Goal: Information Seeking & Learning: Understand process/instructions

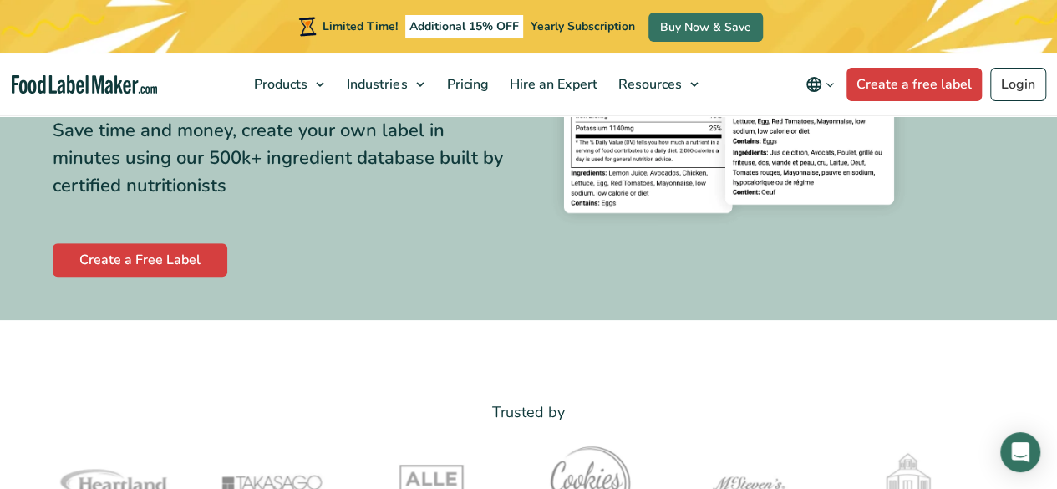
scroll to position [401, 0]
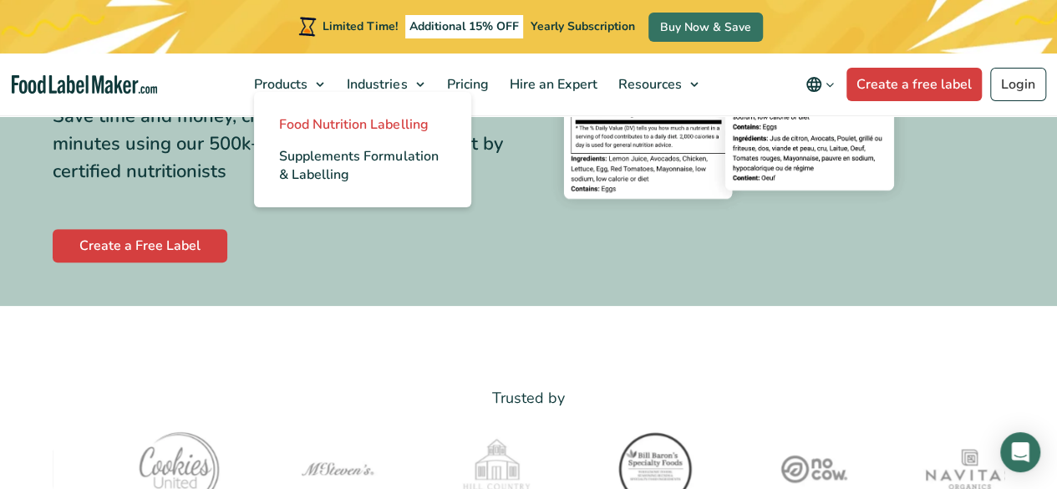
click at [318, 121] on span "Food Nutrition Labelling" at bounding box center [353, 124] width 149 height 18
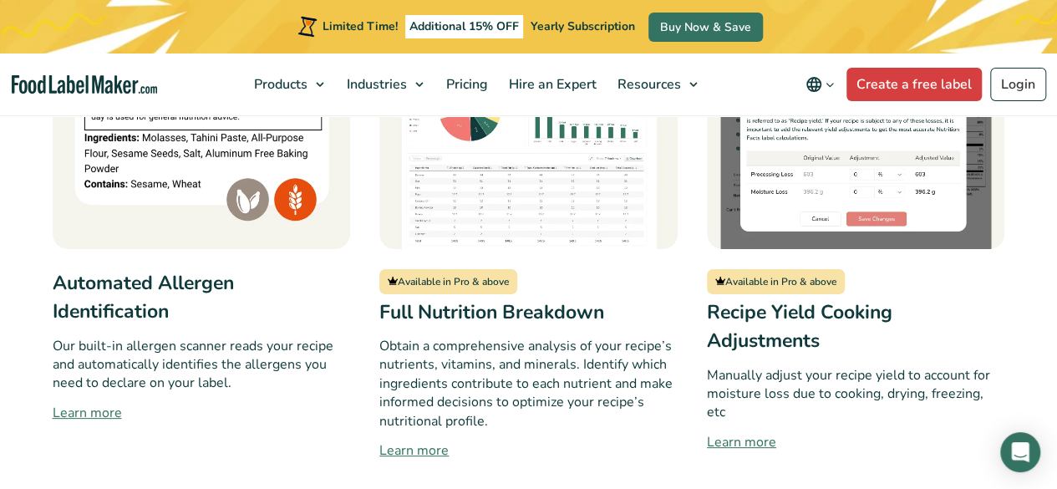
scroll to position [1593, 0]
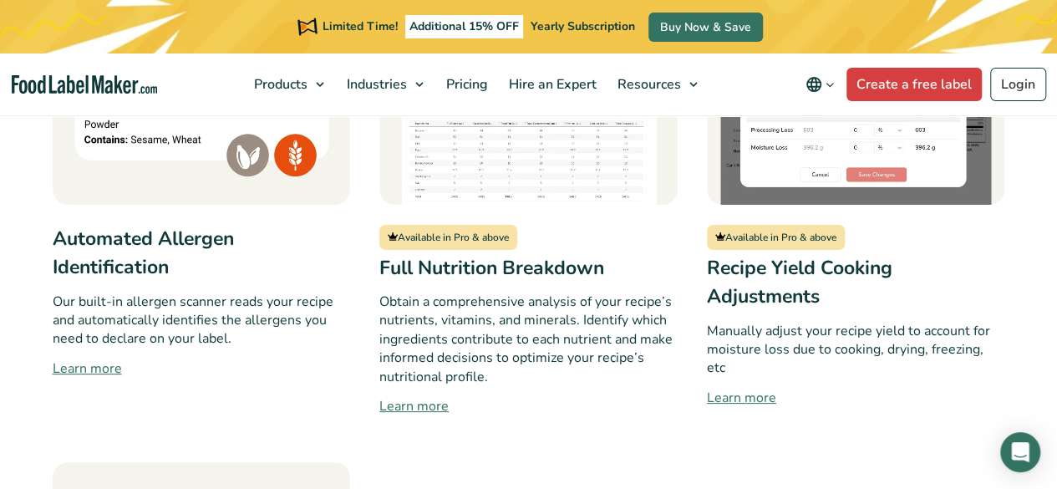
click at [80, 359] on link "Learn more" at bounding box center [202, 369] width 298 height 20
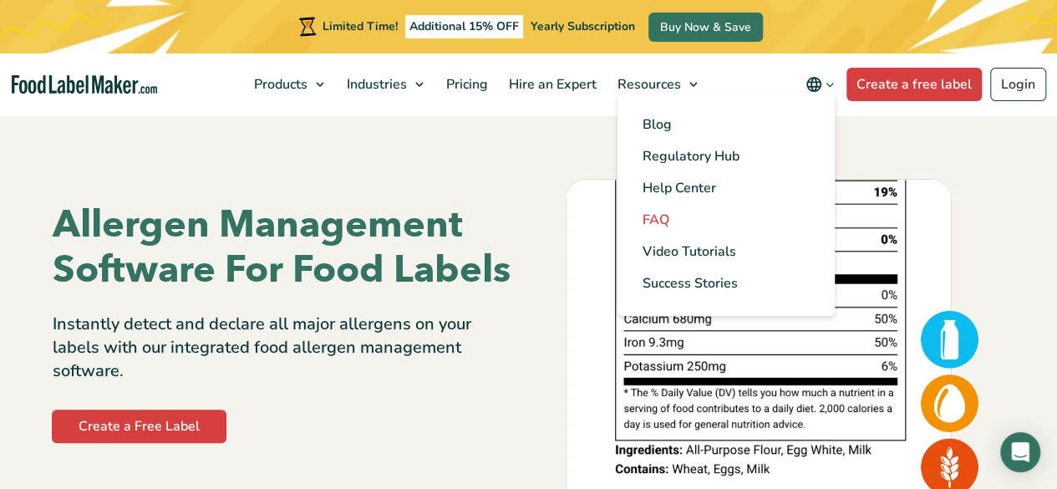
click at [659, 220] on span "FAQ" at bounding box center [656, 220] width 27 height 18
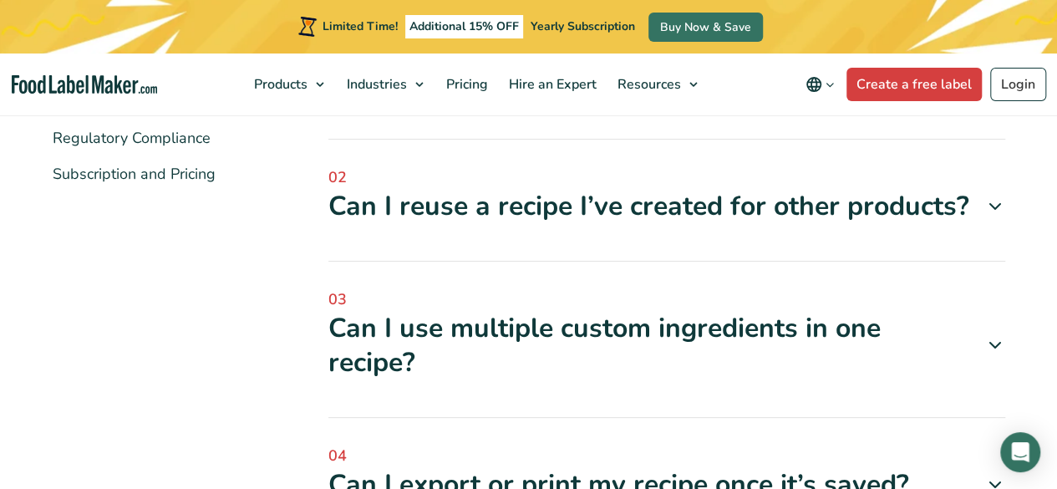
scroll to position [568, 0]
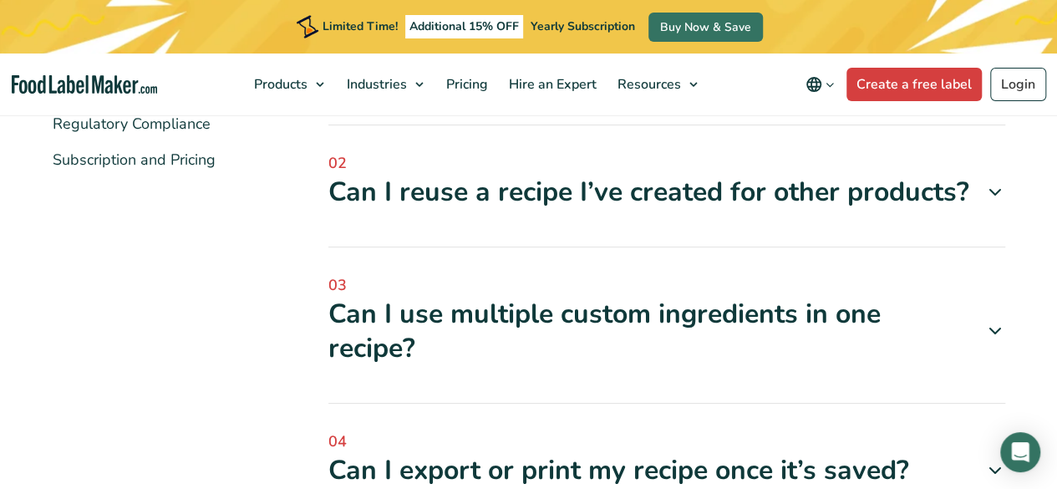
click at [988, 203] on div "Can I reuse a recipe I’ve created for other products?" at bounding box center [666, 192] width 677 height 35
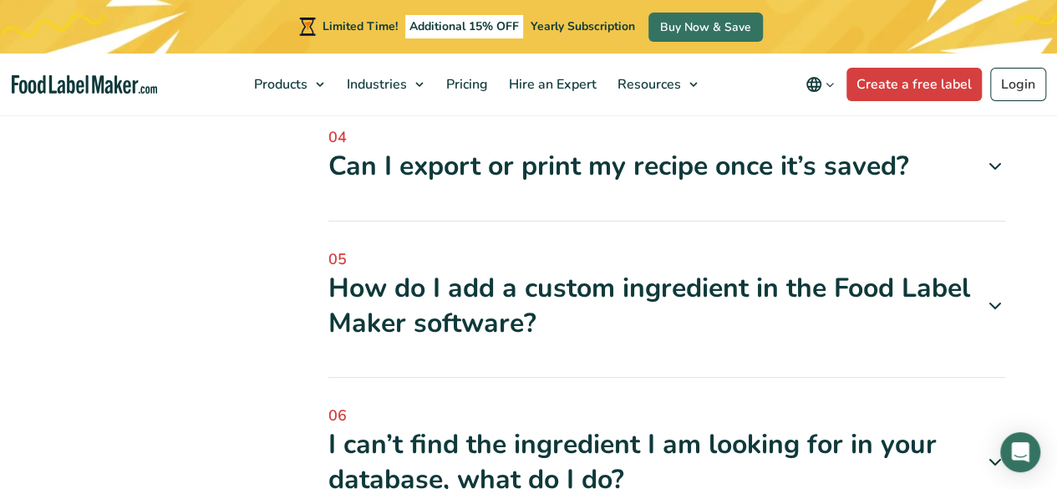
scroll to position [969, 0]
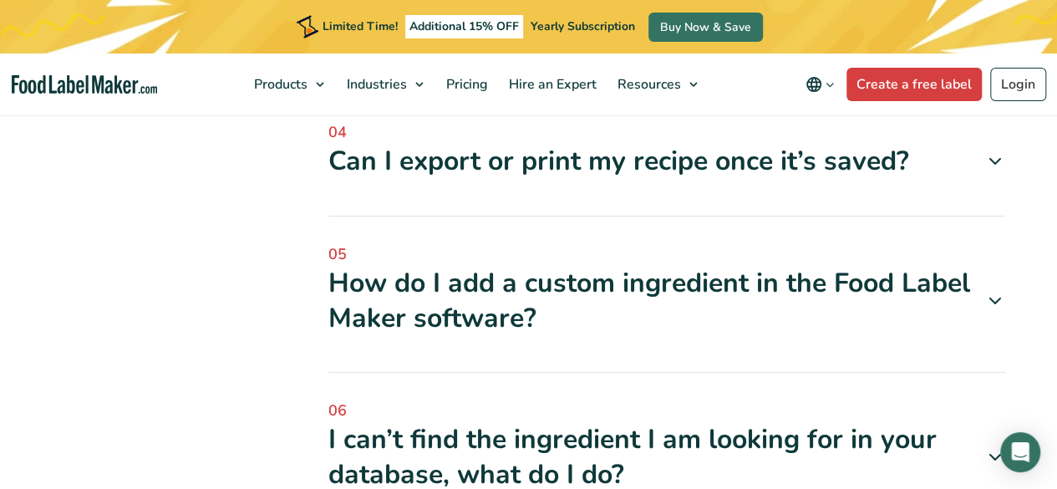
click at [999, 297] on icon at bounding box center [995, 301] width 20 height 20
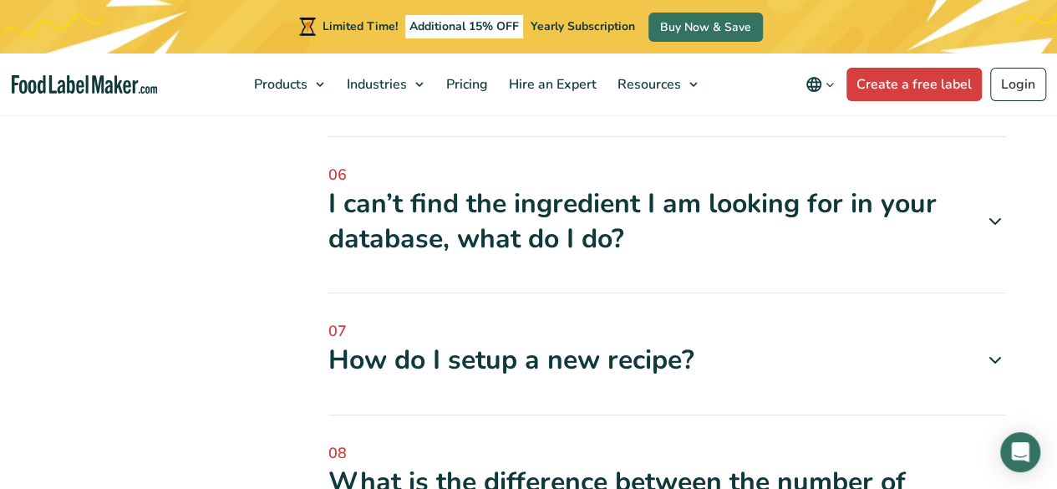
scroll to position [1392, 0]
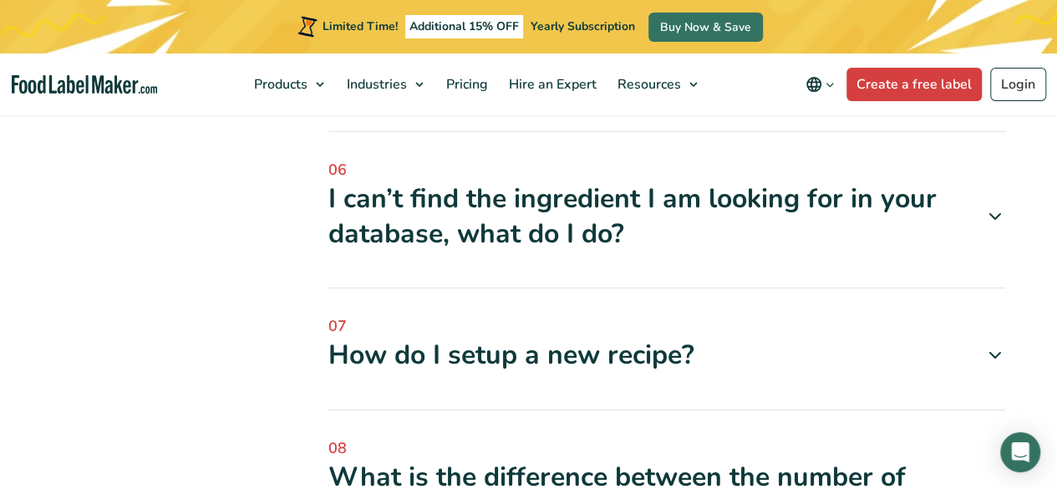
click at [992, 213] on icon at bounding box center [995, 216] width 20 height 20
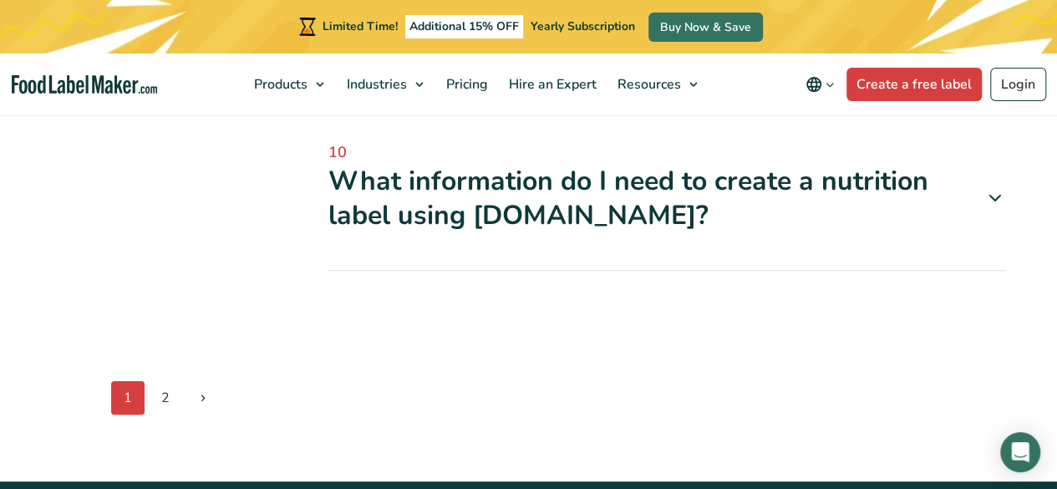
scroll to position [2562, 0]
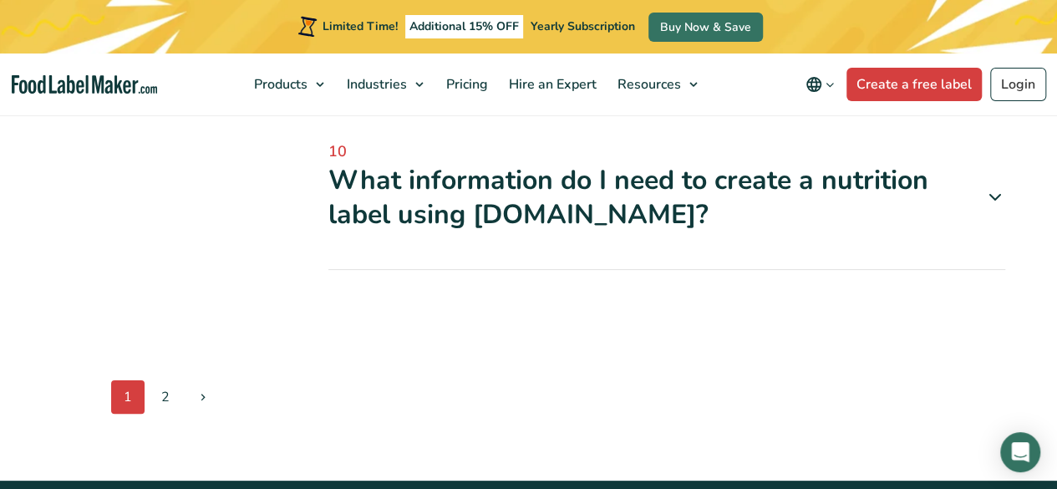
click at [1002, 207] on icon at bounding box center [995, 197] width 20 height 20
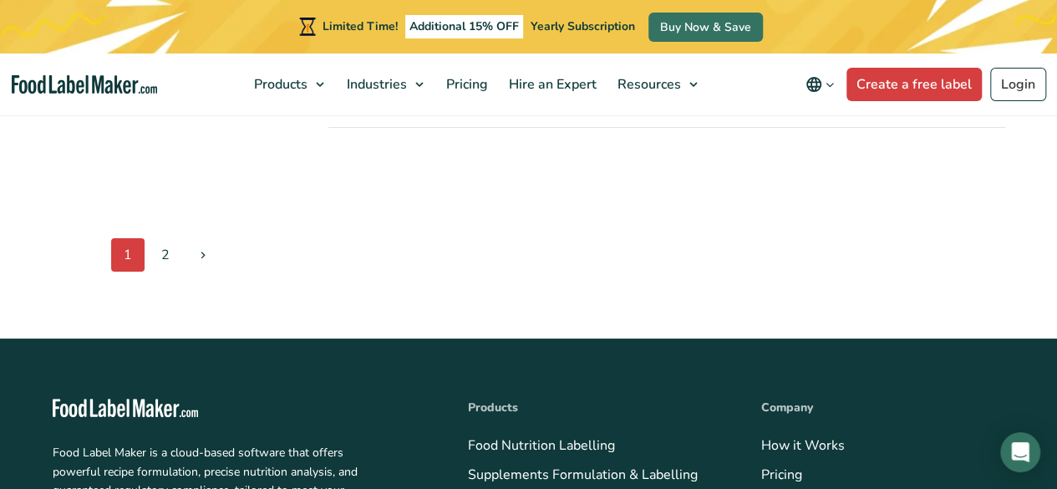
scroll to position [2985, 0]
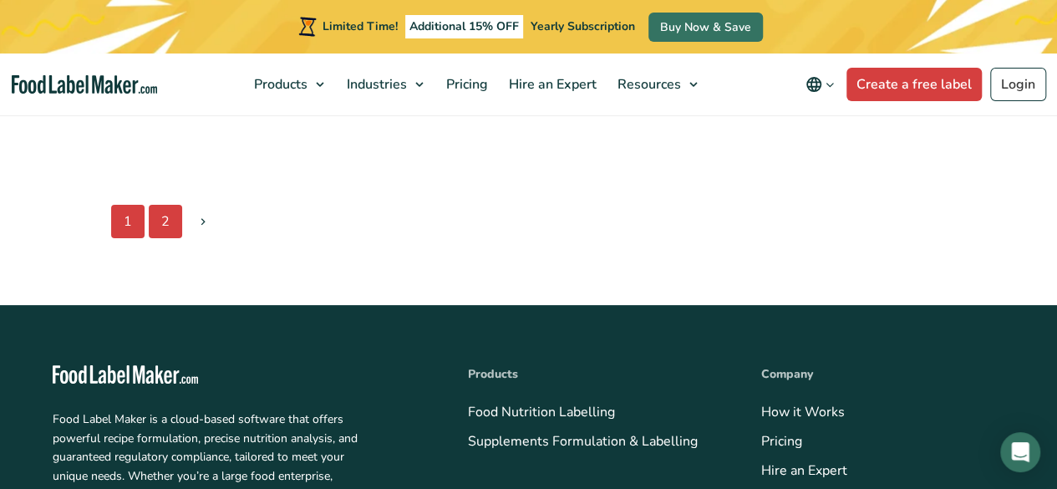
click at [162, 238] on link "2" at bounding box center [165, 221] width 33 height 33
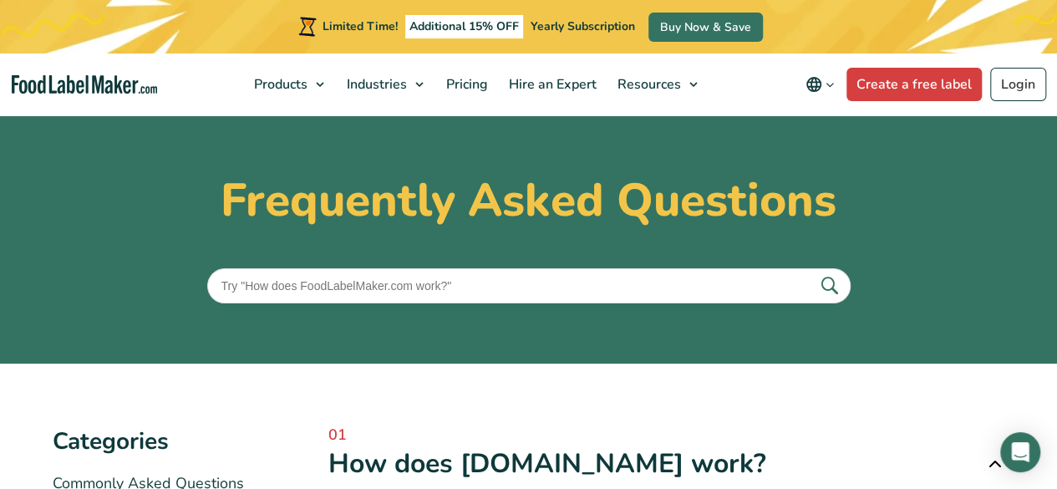
click at [1055, 294] on section "Frequently Asked Questions" at bounding box center [528, 238] width 1057 height 251
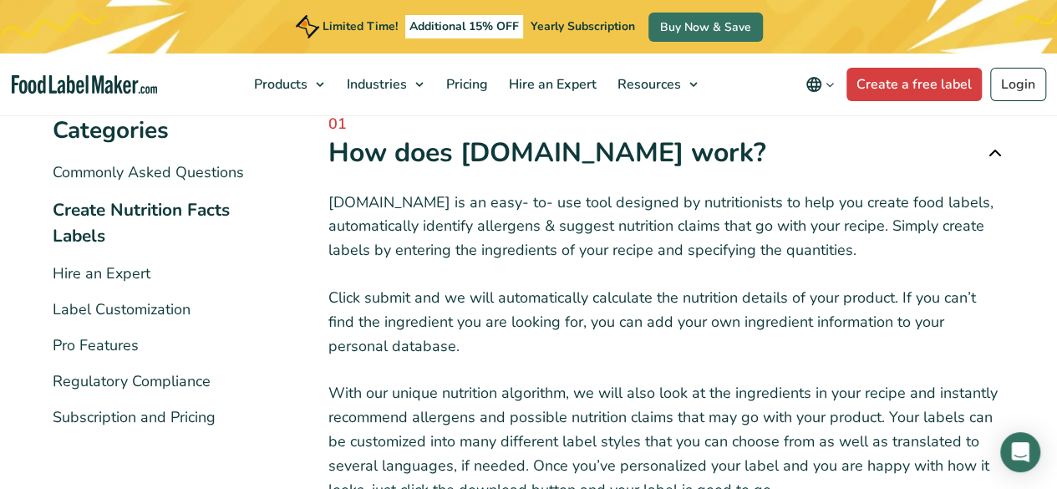
scroll to position [301, 0]
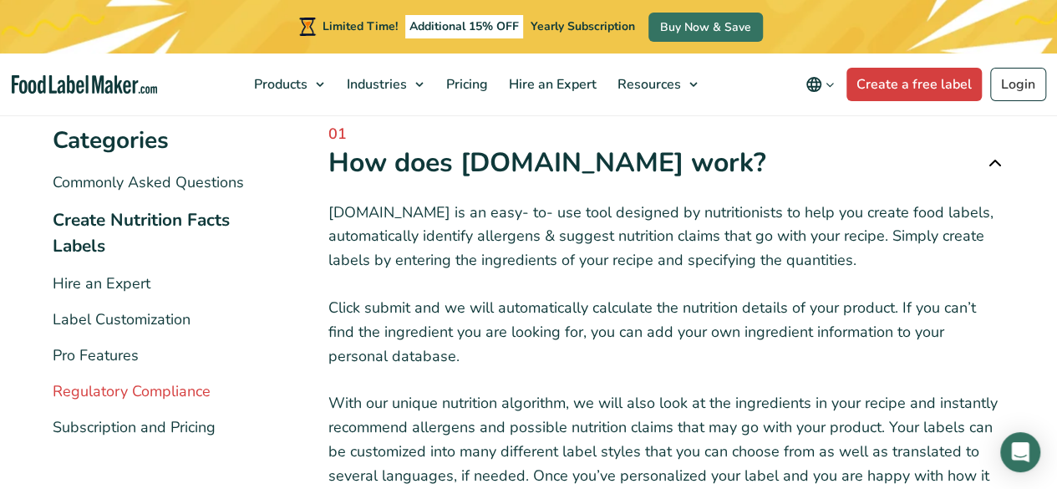
click at [160, 389] on link "Regulatory Compliance" at bounding box center [132, 391] width 158 height 20
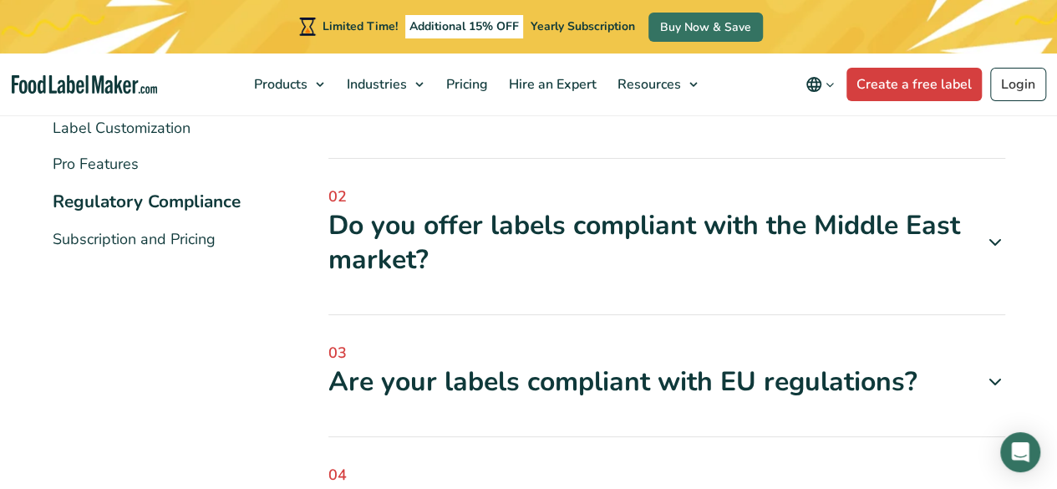
scroll to position [468, 0]
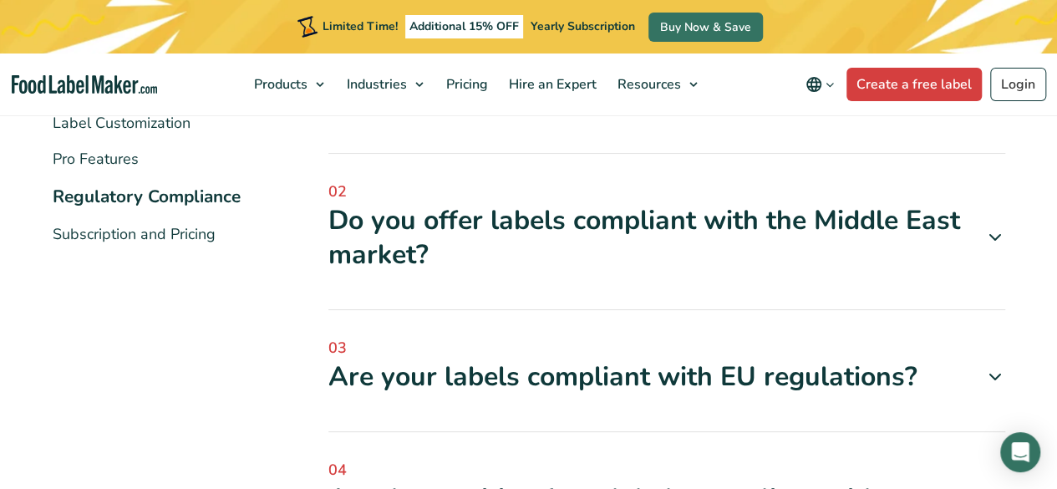
click at [996, 238] on icon at bounding box center [995, 237] width 20 height 20
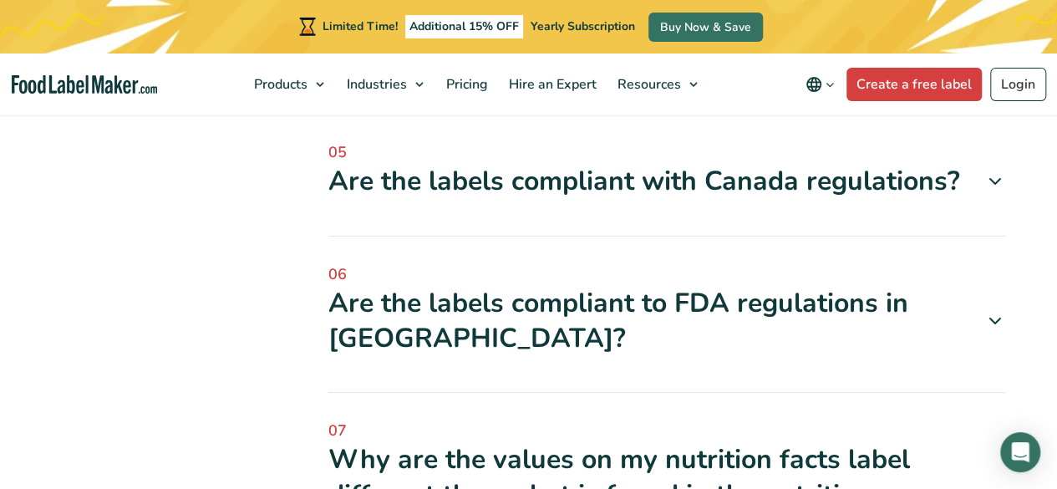
scroll to position [1237, 0]
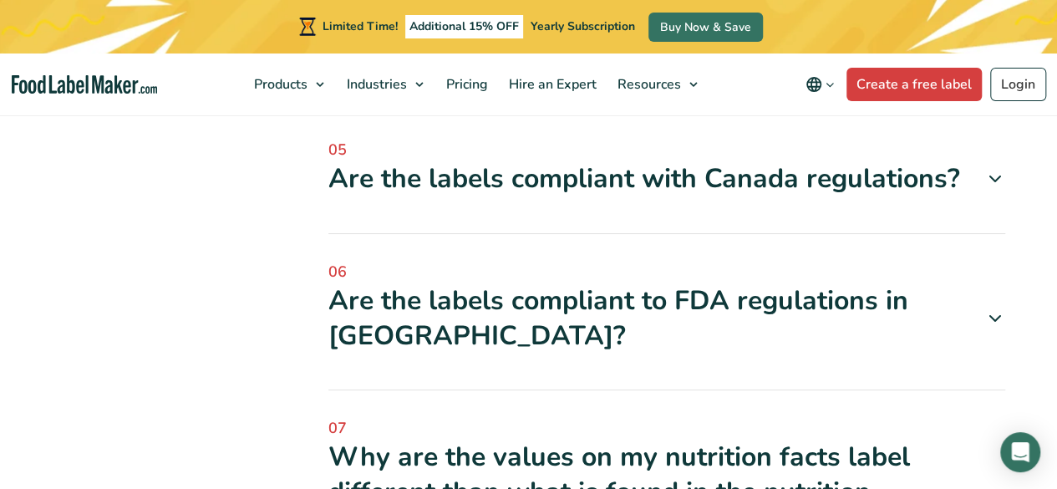
click at [660, 293] on div "Are the labels compliant to FDA regulations in USA?" at bounding box center [666, 317] width 677 height 69
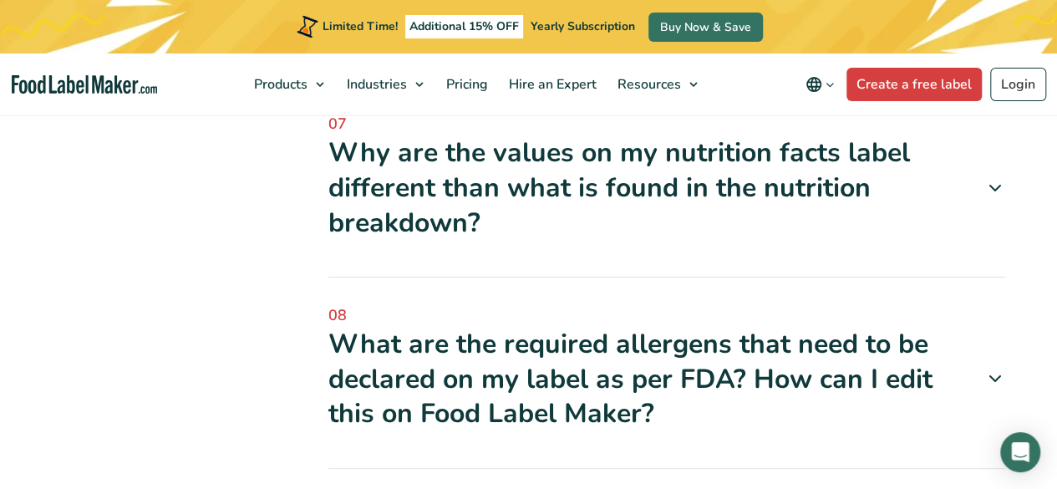
scroll to position [1838, 0]
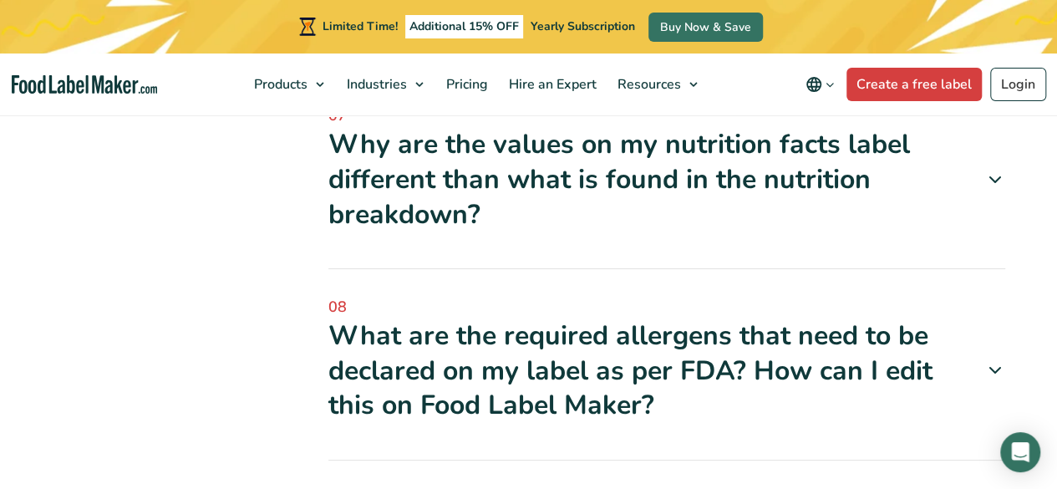
click at [997, 370] on icon at bounding box center [995, 370] width 20 height 20
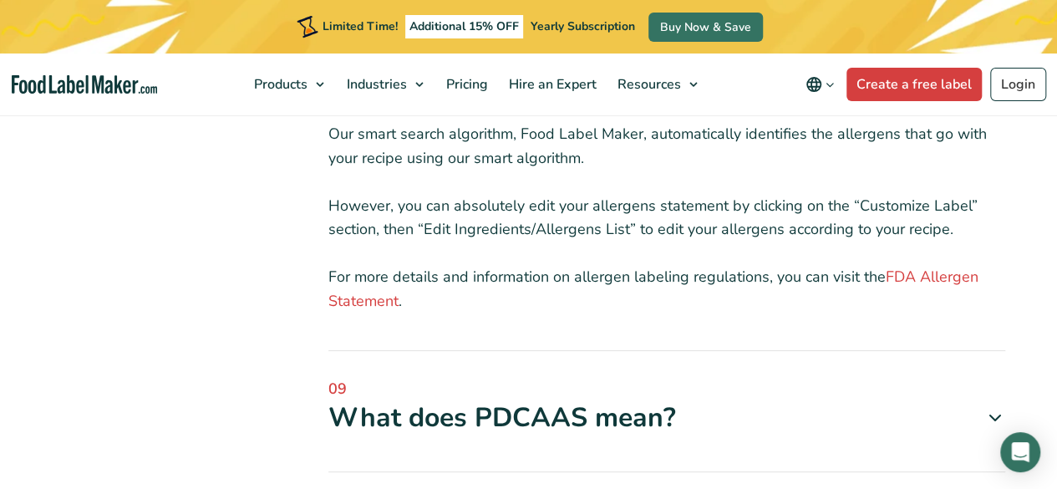
scroll to position [2306, 0]
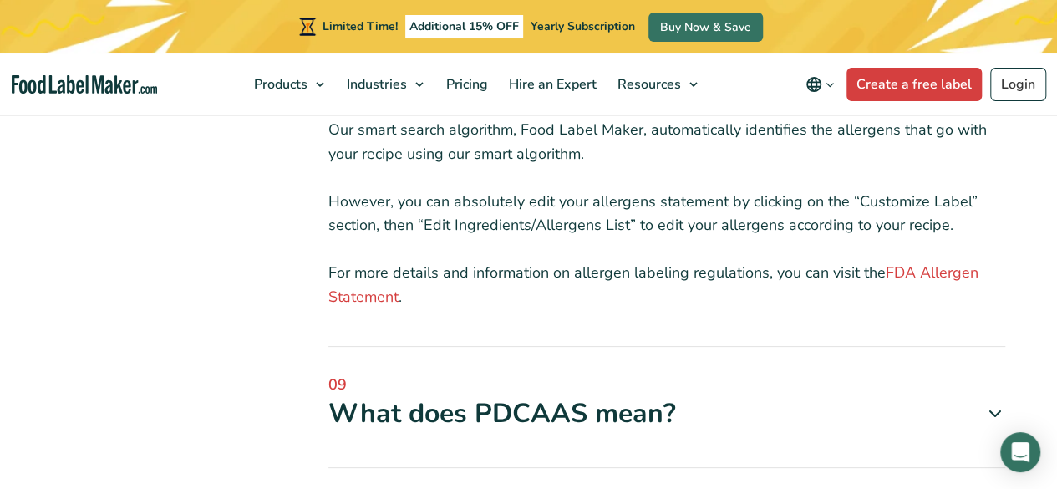
click at [994, 408] on icon at bounding box center [995, 414] width 20 height 20
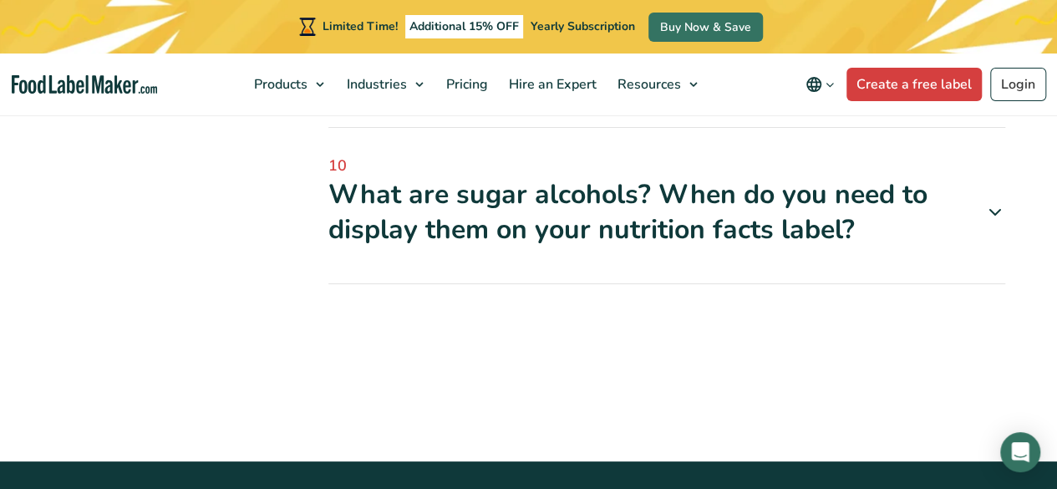
scroll to position [2975, 0]
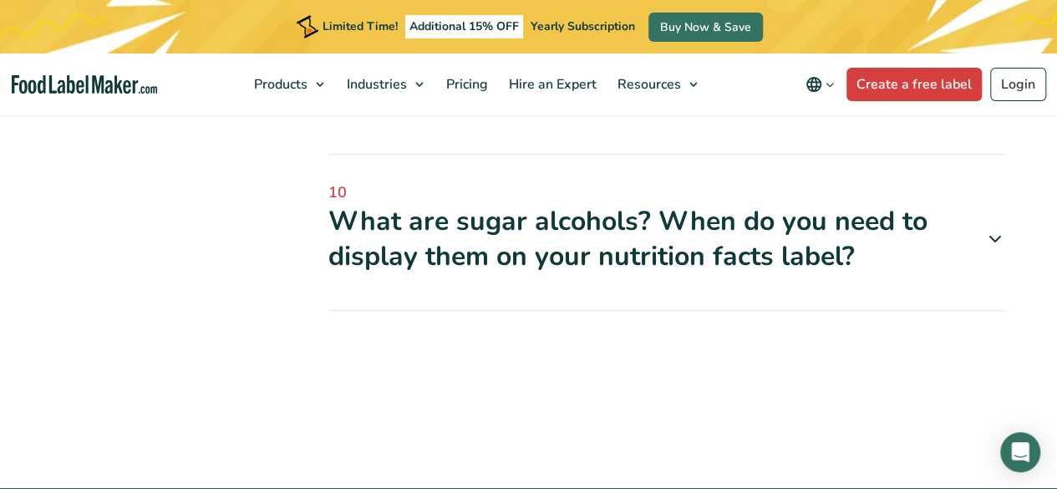
click at [994, 235] on icon at bounding box center [995, 239] width 20 height 20
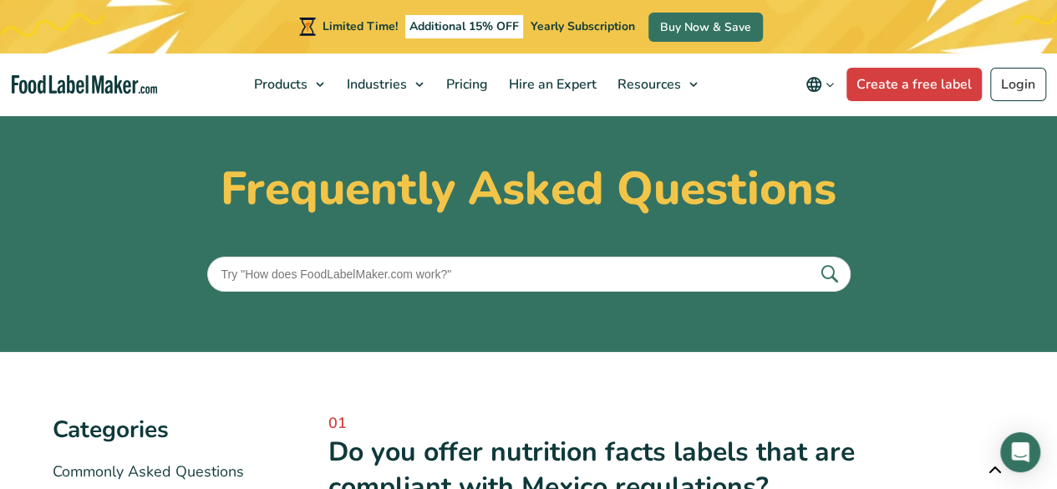
scroll to position [0, 0]
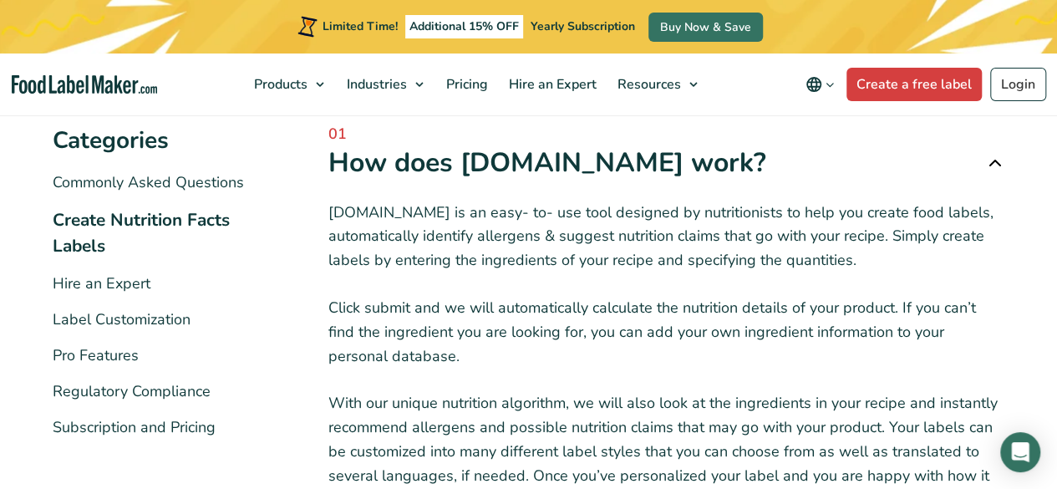
click at [317, 265] on div "Categories Categories Commonly Asked Questions Create Nutrition Facts Labels Hi…" at bounding box center [529, 411] width 953 height 697
drag, startPoint x: 327, startPoint y: 171, endPoint x: 333, endPoint y: 164, distance: 9.5
click at [333, 165] on div "Categories Categories Commonly Asked Questions Create Nutrition Facts Labels Hi…" at bounding box center [529, 411] width 953 height 697
drag, startPoint x: 325, startPoint y: 158, endPoint x: 348, endPoint y: 203, distance: 50.5
drag, startPoint x: 348, startPoint y: 203, endPoint x: 276, endPoint y: 177, distance: 76.4
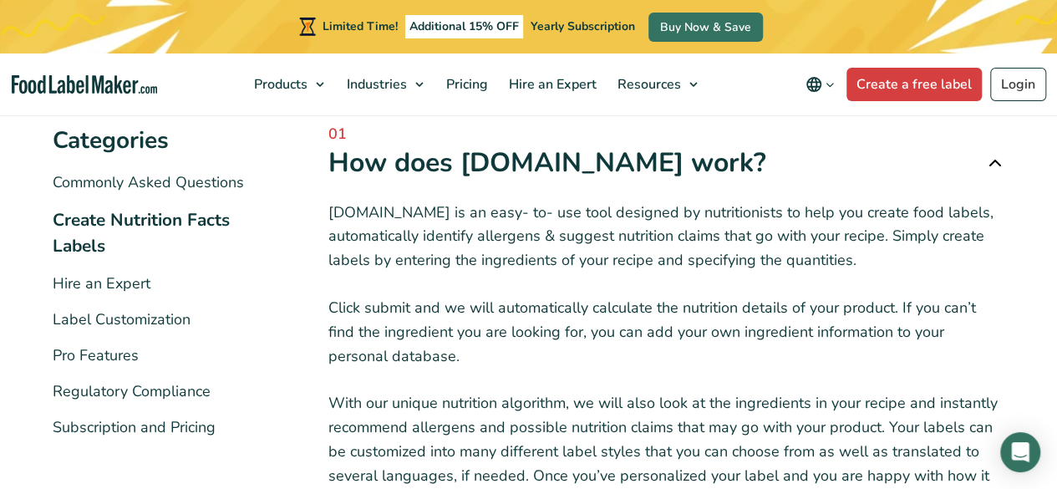
click at [276, 177] on li "Commonly Asked Questions" at bounding box center [166, 182] width 226 height 23
click at [309, 161] on div "Categories Categories Commonly Asked Questions Create Nutrition Facts Labels Hi…" at bounding box center [529, 411] width 953 height 697
drag, startPoint x: 325, startPoint y: 159, endPoint x: 511, endPoint y: 470, distance: 362.4
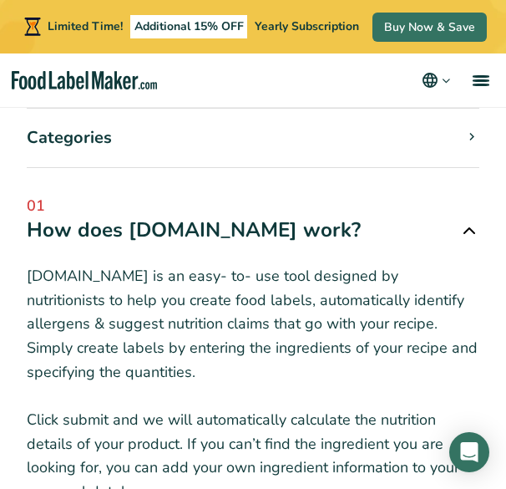
scroll to position [217, 0]
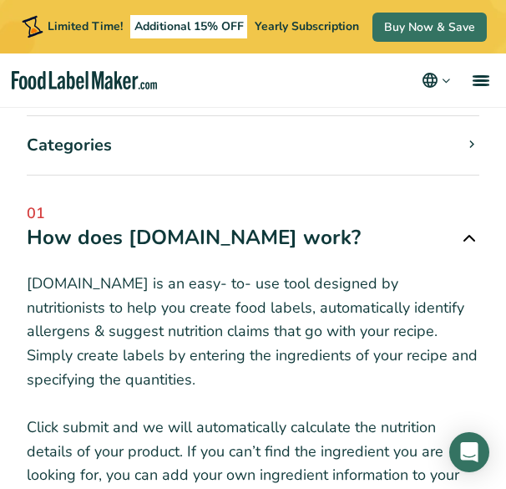
click at [450, 81] on icon "Change language" at bounding box center [446, 80] width 13 height 13
click at [433, 207] on span "01" at bounding box center [253, 213] width 453 height 23
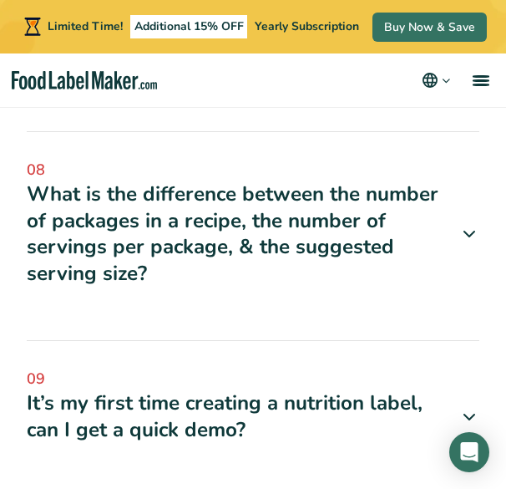
scroll to position [1514, 0]
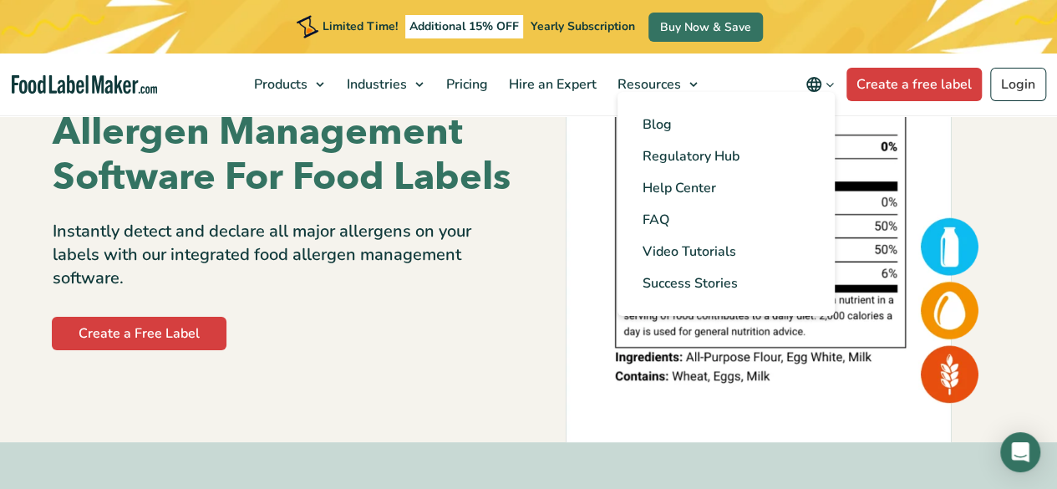
scroll to position [334, 0]
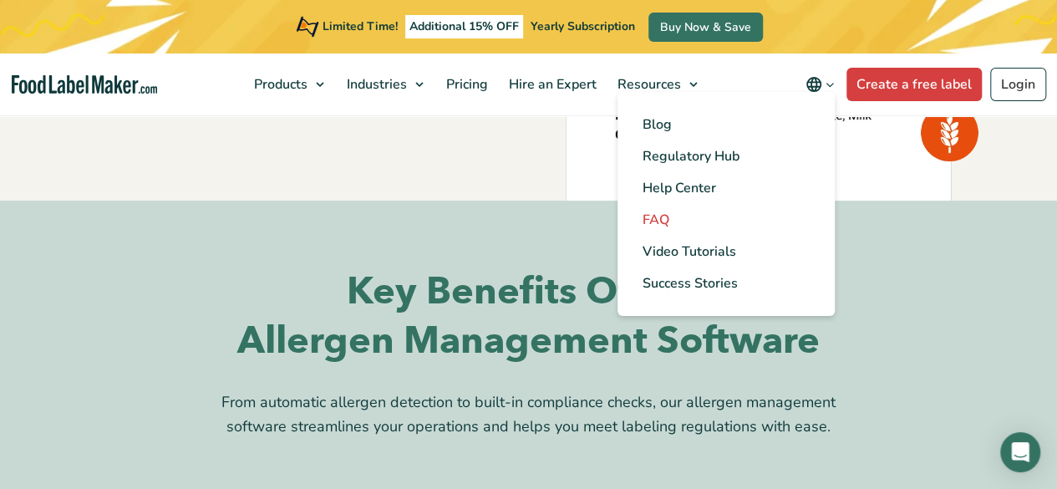
click at [506, 218] on span "FAQ" at bounding box center [656, 220] width 27 height 18
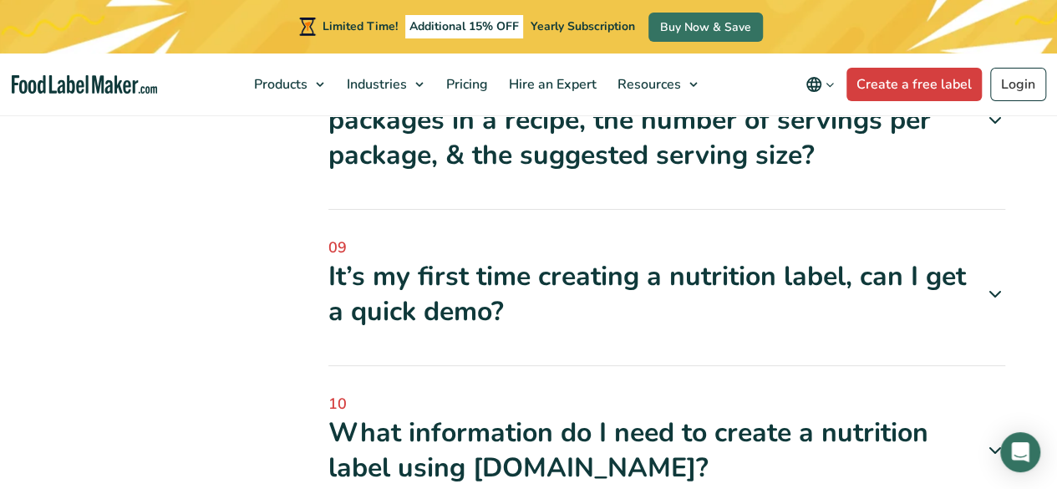
scroll to position [1671, 0]
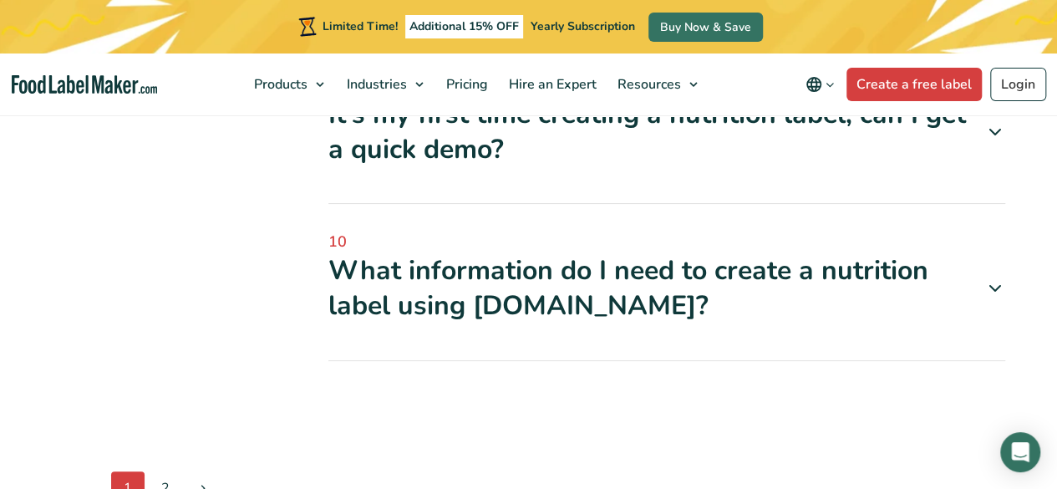
click at [994, 282] on icon at bounding box center [995, 288] width 20 height 20
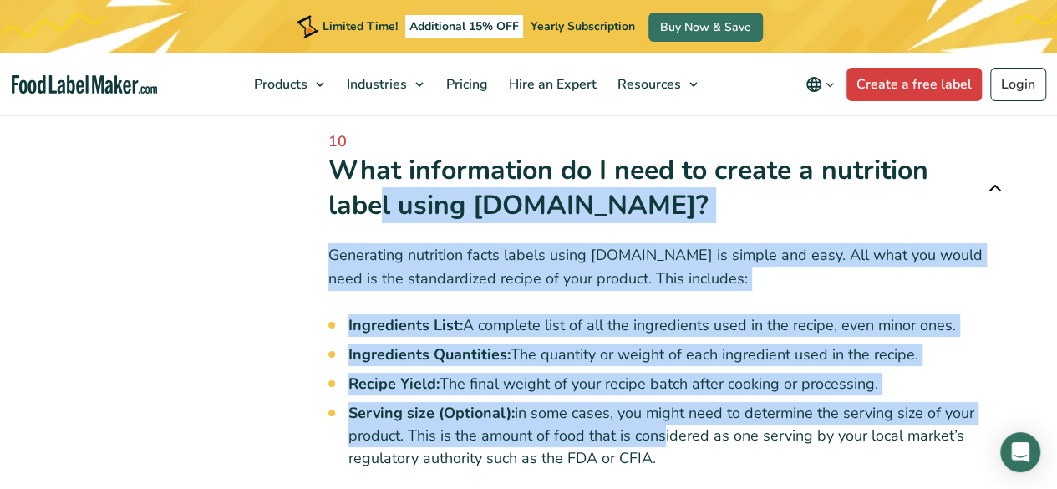
scroll to position [1805, 0]
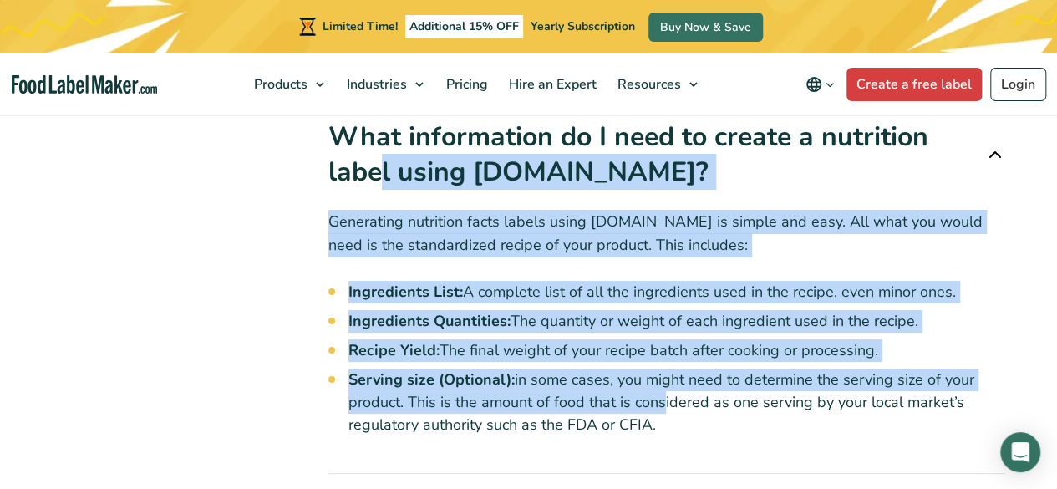
drag, startPoint x: 322, startPoint y: 257, endPoint x: 654, endPoint y: 441, distance: 380.0
copy div "What information do I need to create a nutrition label using [DOMAIN_NAME]? Gen…"
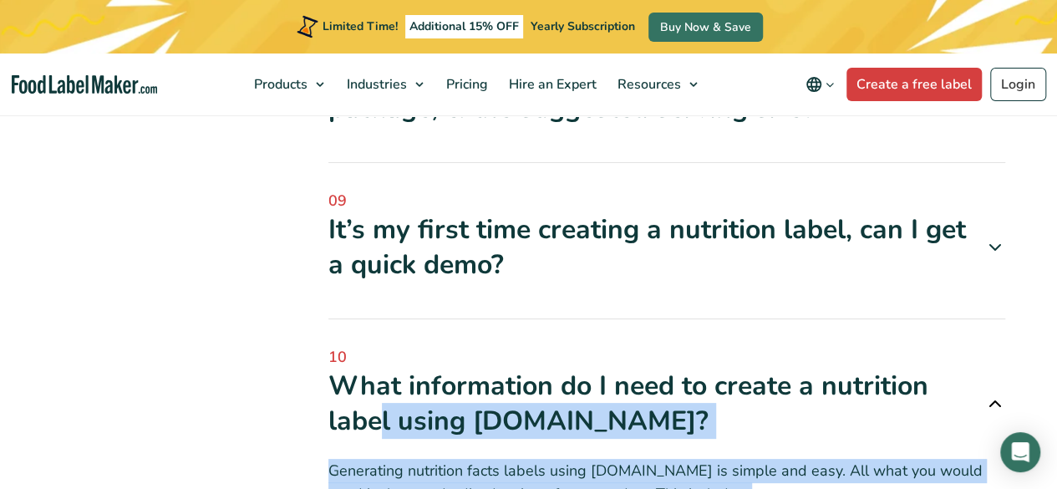
scroll to position [1554, 0]
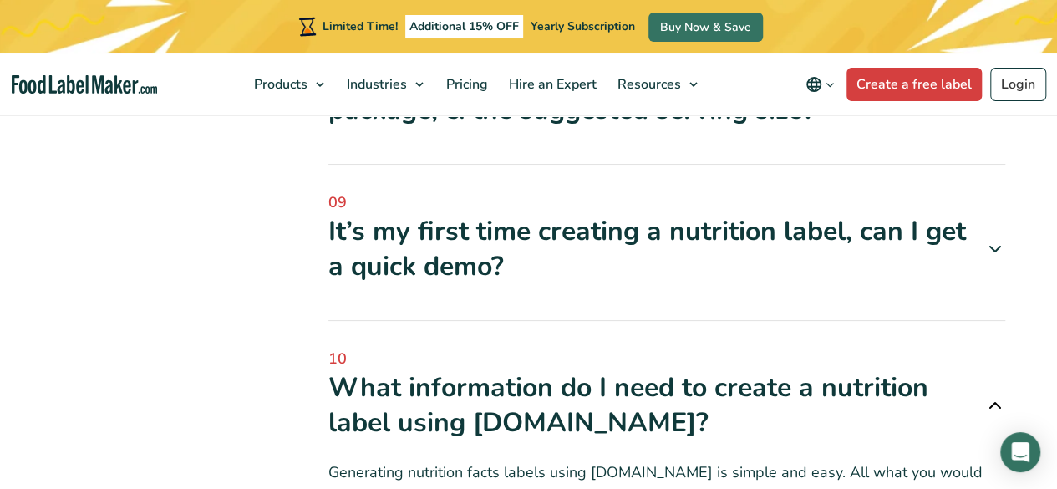
drag, startPoint x: 135, startPoint y: 303, endPoint x: 289, endPoint y: 182, distance: 196.4
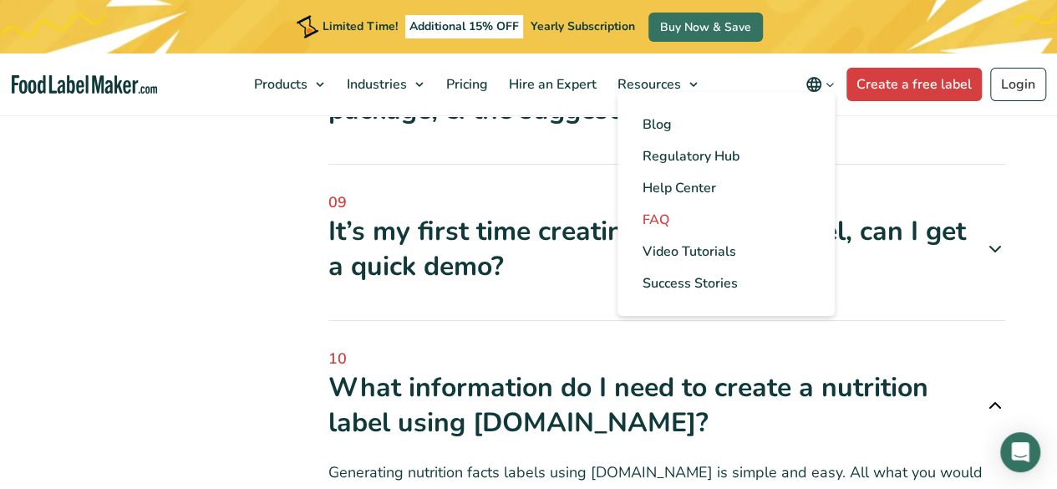
click at [668, 222] on span "FAQ" at bounding box center [656, 220] width 27 height 18
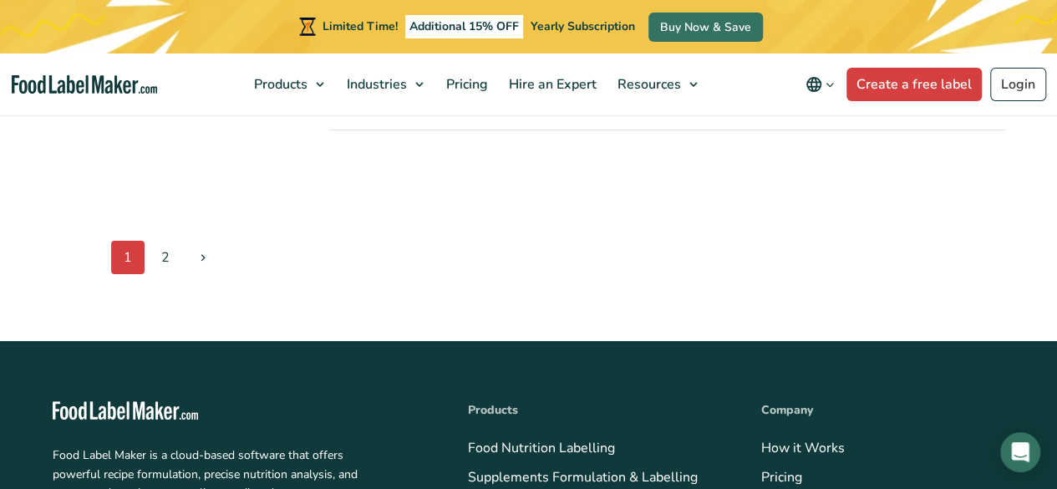
scroll to position [1922, 0]
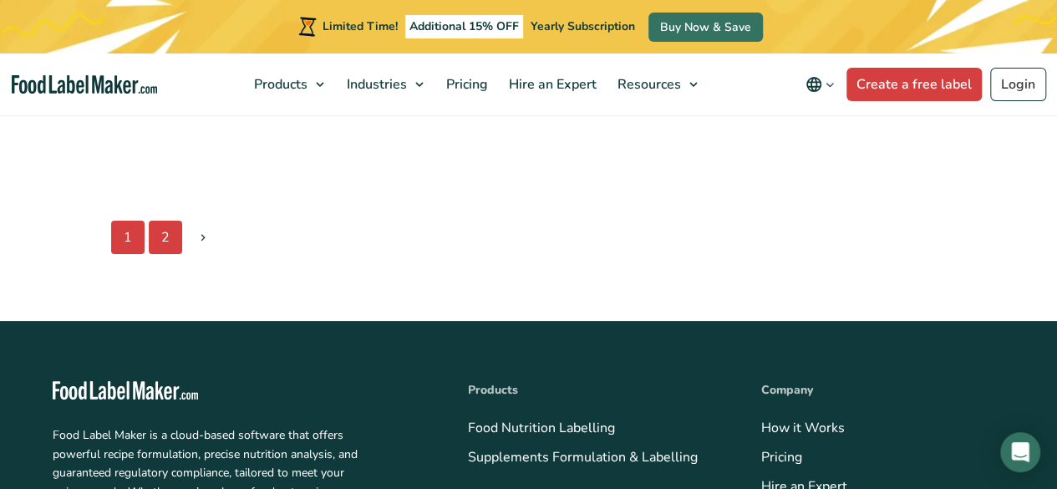
click at [164, 232] on link "2" at bounding box center [165, 237] width 33 height 33
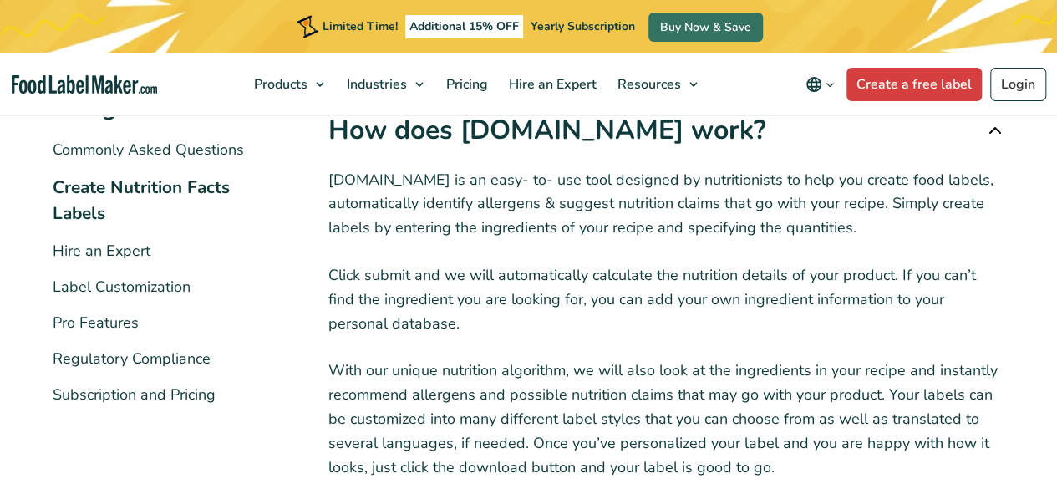
scroll to position [334, 0]
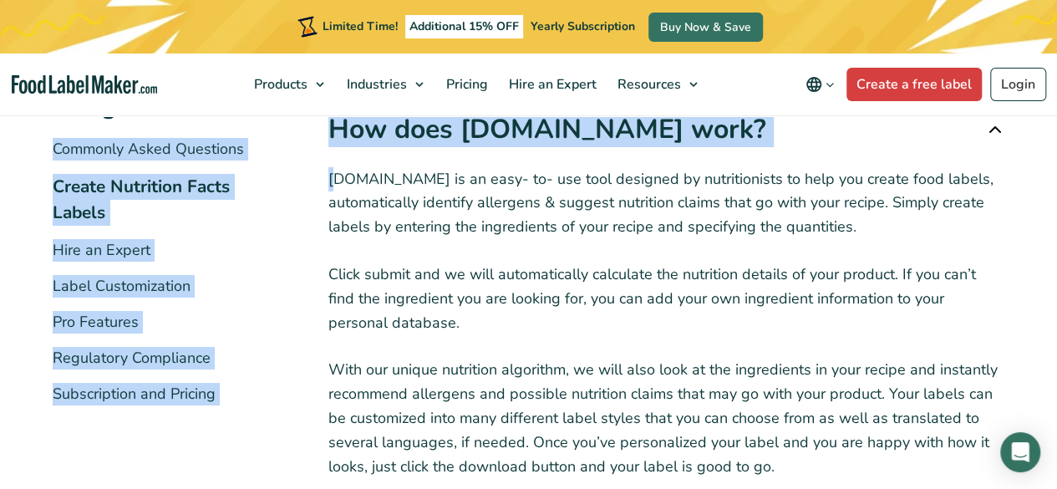
drag, startPoint x: 299, startPoint y: 119, endPoint x: 333, endPoint y: 162, distance: 54.8
click at [333, 162] on div "Categories Categories Commonly Asked Questions Create Nutrition Facts Labels Hi…" at bounding box center [529, 377] width 953 height 697
drag, startPoint x: 268, startPoint y: 221, endPoint x: 269, endPoint y: 201, distance: 20.9
click at [267, 221] on li "Create Nutrition Facts Labels" at bounding box center [166, 200] width 226 height 52
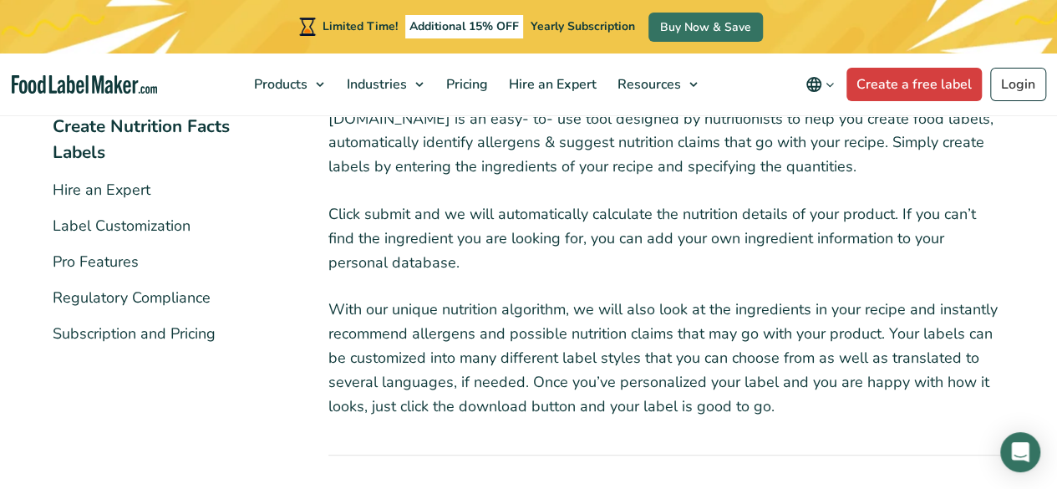
scroll to position [401, 0]
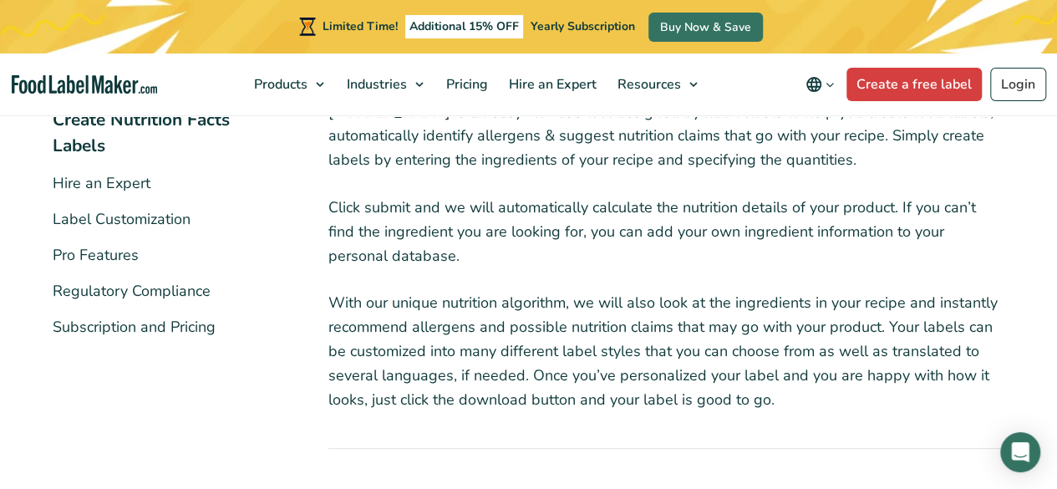
drag, startPoint x: 319, startPoint y: 120, endPoint x: 774, endPoint y: 399, distance: 533.5
copy div "How does FoodLabelMaker.com work? Foodlabelmaker.com is an easy- to- use tool d…"
click at [201, 385] on div "Categories Categories Commonly Asked Questions Create Nutrition Facts Labels Hi…" at bounding box center [166, 249] width 226 height 520
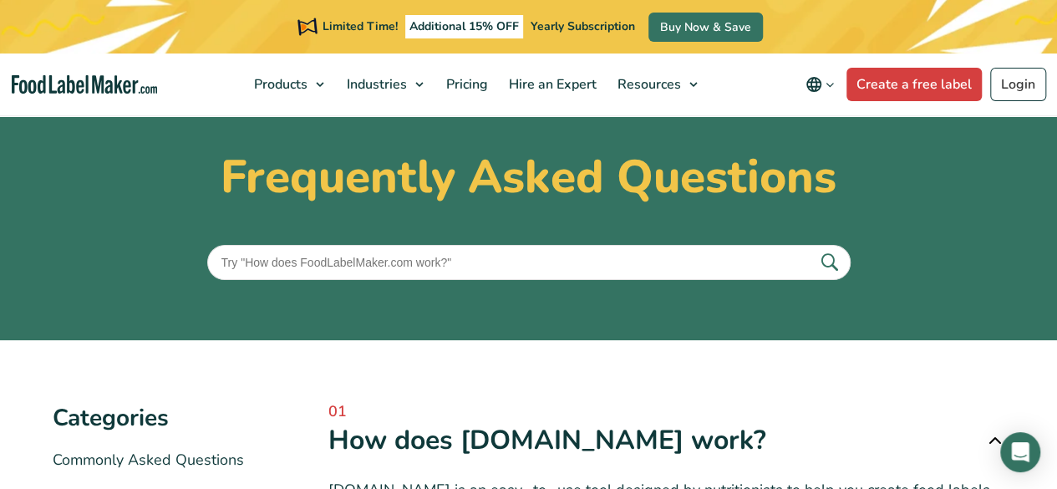
scroll to position [0, 0]
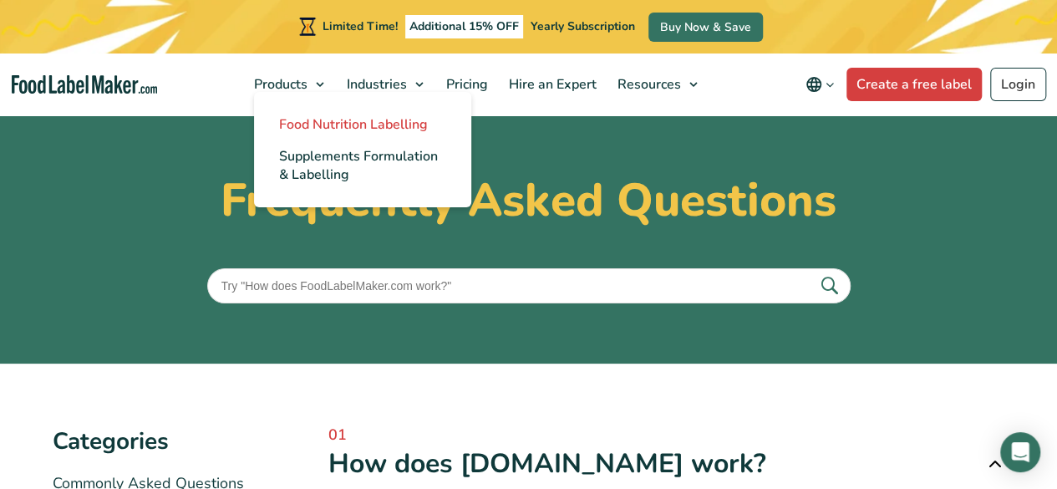
click at [324, 119] on span "Food Nutrition Labelling" at bounding box center [353, 124] width 149 height 18
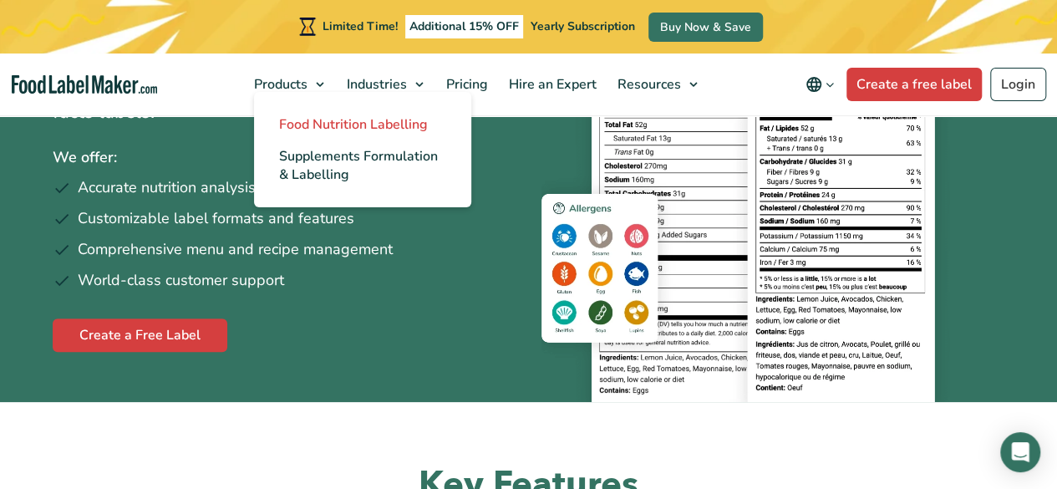
click at [334, 122] on span "Food Nutrition Labelling" at bounding box center [353, 124] width 149 height 18
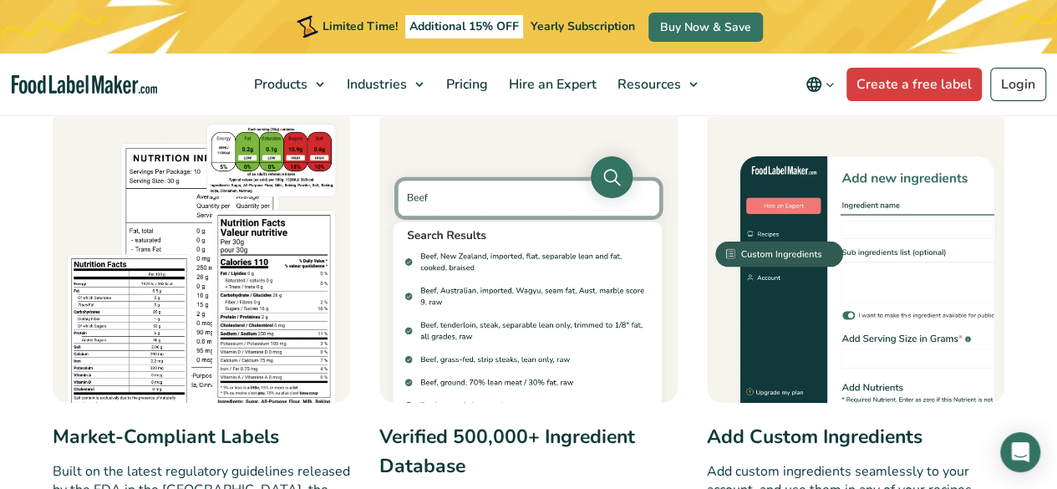
scroll to position [836, 0]
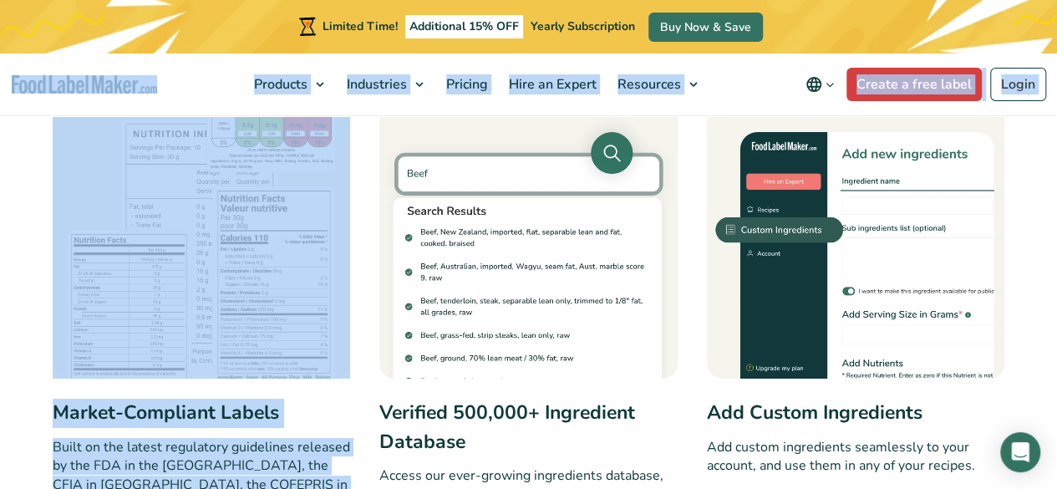
drag, startPoint x: 59, startPoint y: 96, endPoint x: 359, endPoint y: 181, distance: 311.9
click at [381, 201] on img at bounding box center [528, 230] width 298 height 298
drag, startPoint x: 188, startPoint y: 138, endPoint x: 205, endPoint y: 89, distance: 51.3
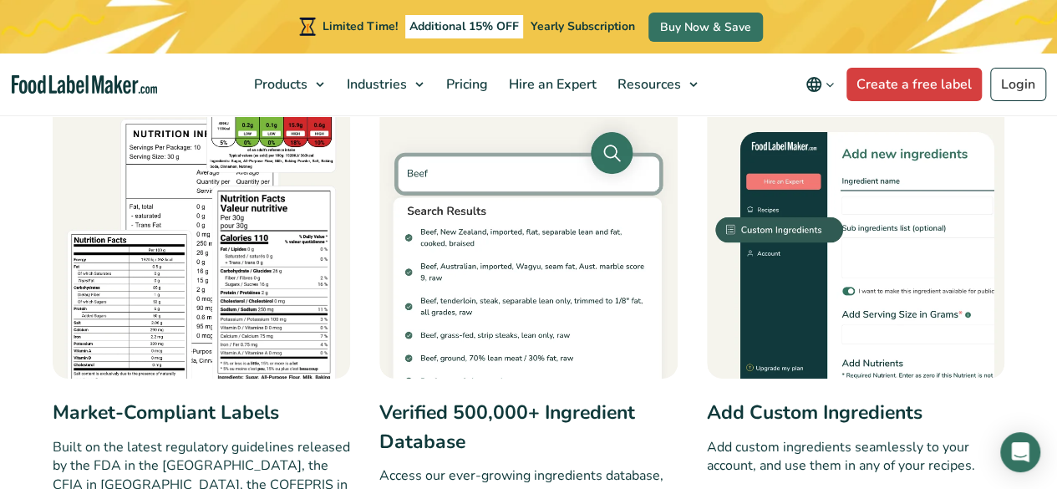
drag, startPoint x: 205, startPoint y: 89, endPoint x: 261, endPoint y: 23, distance: 86.6
click at [262, 21] on div "Limited Time! Additional 15% OFF Yearly Subscription Buy Now & Save" at bounding box center [528, 26] width 1057 height 53
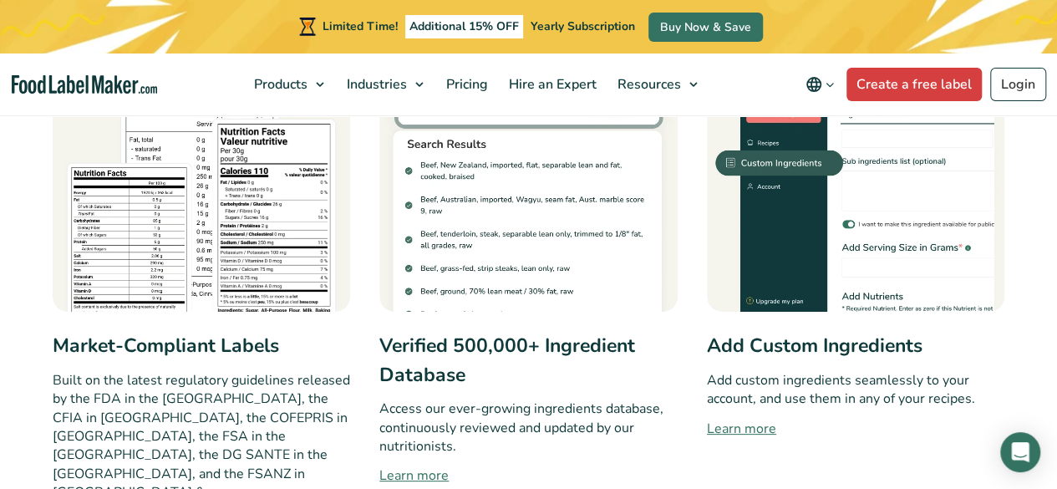
scroll to position [1003, 0]
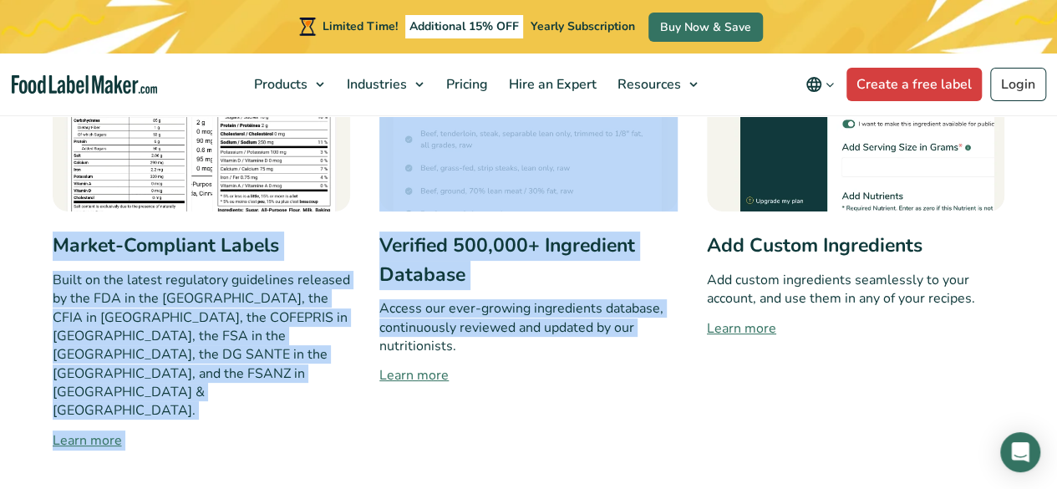
drag, startPoint x: 38, startPoint y: 252, endPoint x: 378, endPoint y: 352, distance: 353.8
drag, startPoint x: 378, startPoint y: 352, endPoint x: 501, endPoint y: 372, distance: 124.5
click at [501, 372] on link "Learn more" at bounding box center [528, 375] width 298 height 20
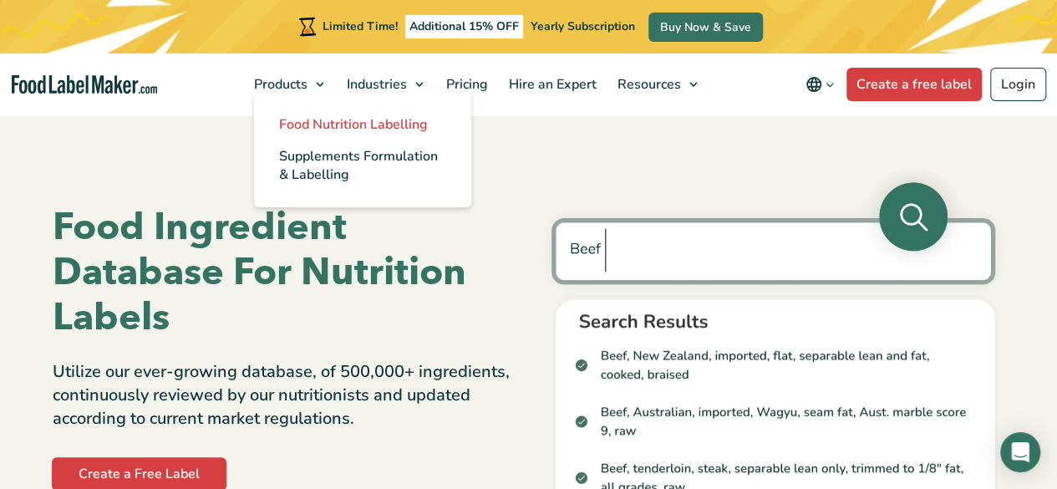
click at [334, 122] on span "Food Nutrition Labelling" at bounding box center [353, 124] width 149 height 18
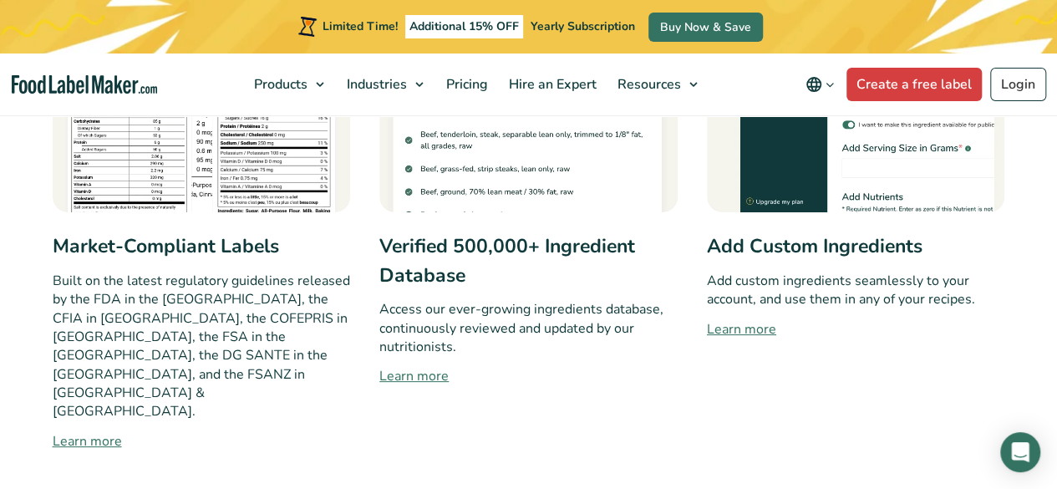
scroll to position [1003, 0]
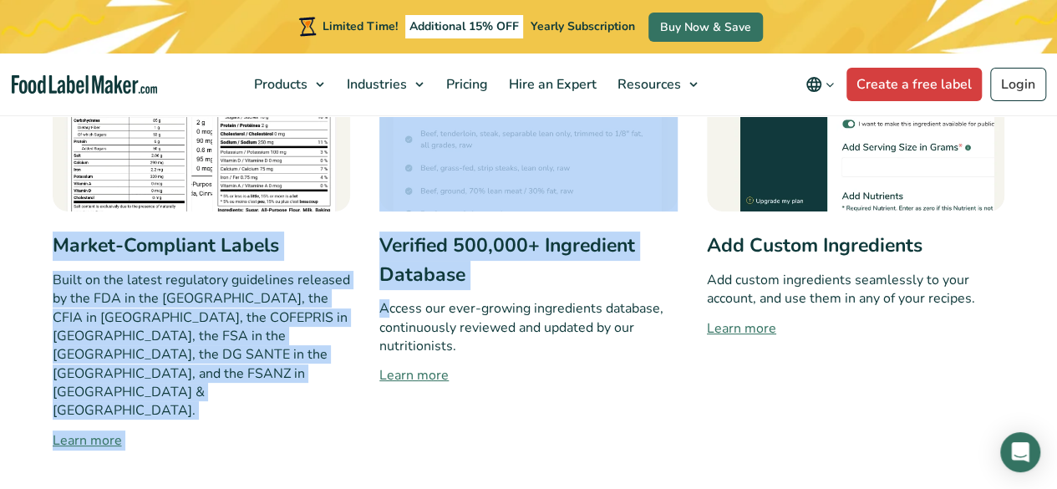
drag, startPoint x: 42, startPoint y: 243, endPoint x: 386, endPoint y: 292, distance: 347.8
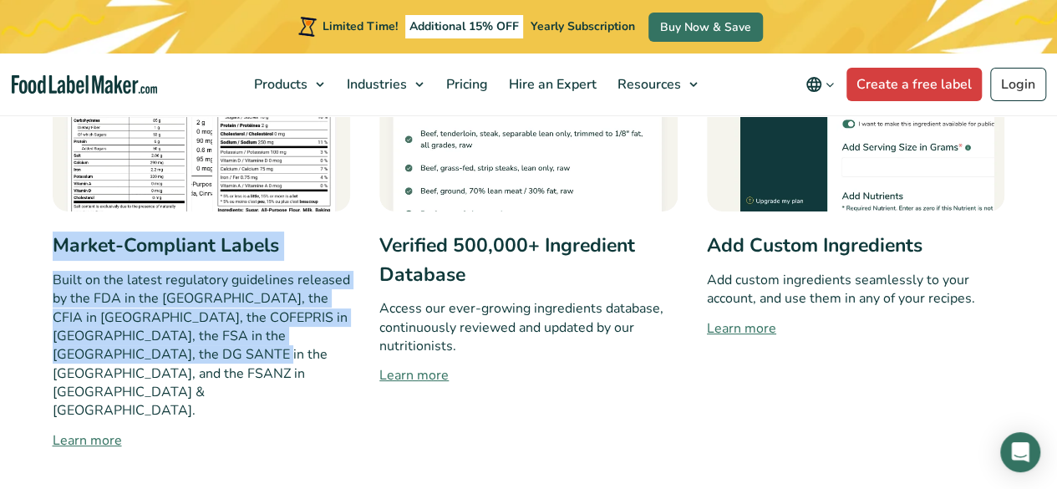
drag, startPoint x: 43, startPoint y: 243, endPoint x: 313, endPoint y: 350, distance: 289.6
copy div "Market-Compliant Labels Built on the latest regulatory guidelines released by t…"
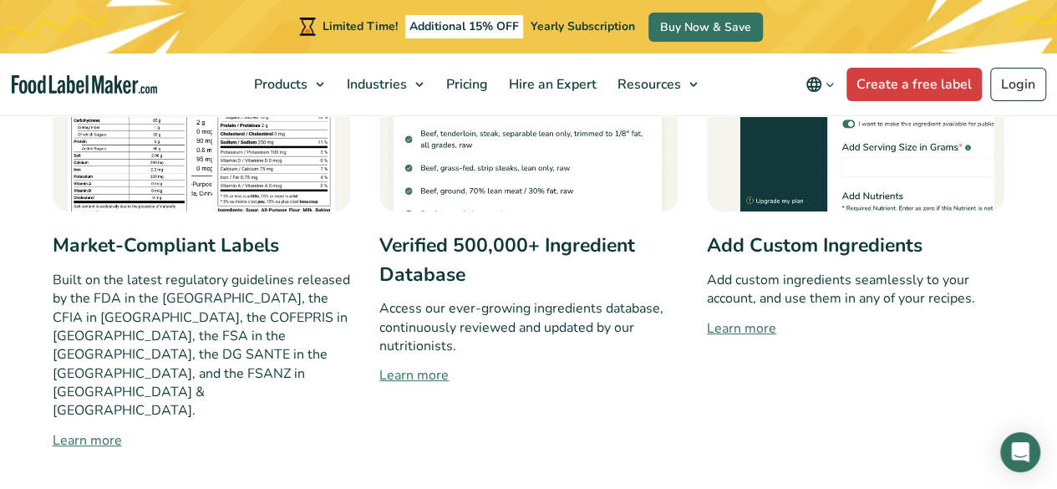
click at [413, 386] on div "Verified 500,000+ Ingredient Database Access our ever-growing ingredients datab…" at bounding box center [528, 182] width 298 height 537
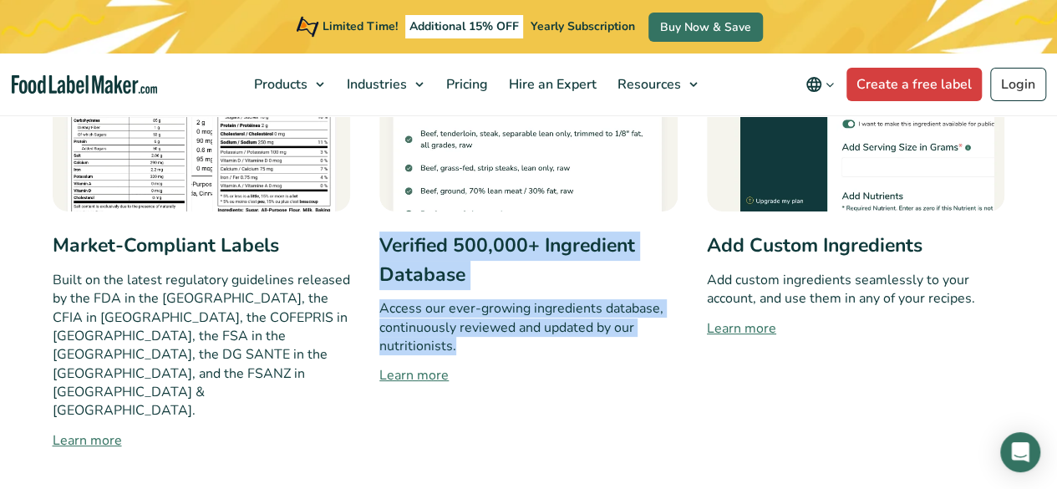
drag, startPoint x: 378, startPoint y: 246, endPoint x: 640, endPoint y: 342, distance: 279.4
copy div "Verified 500,000+ Ingredient Database Access our ever-growing ingredients datab…"
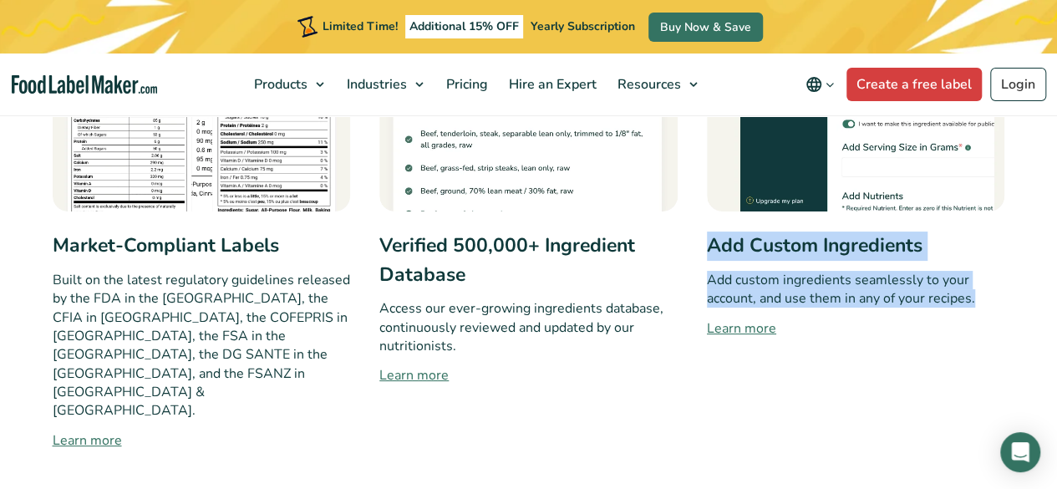
drag, startPoint x: 704, startPoint y: 242, endPoint x: 975, endPoint y: 301, distance: 278.0
copy div "Add Custom Ingredients Add custom ingredients seamlessly to your account, and u…"
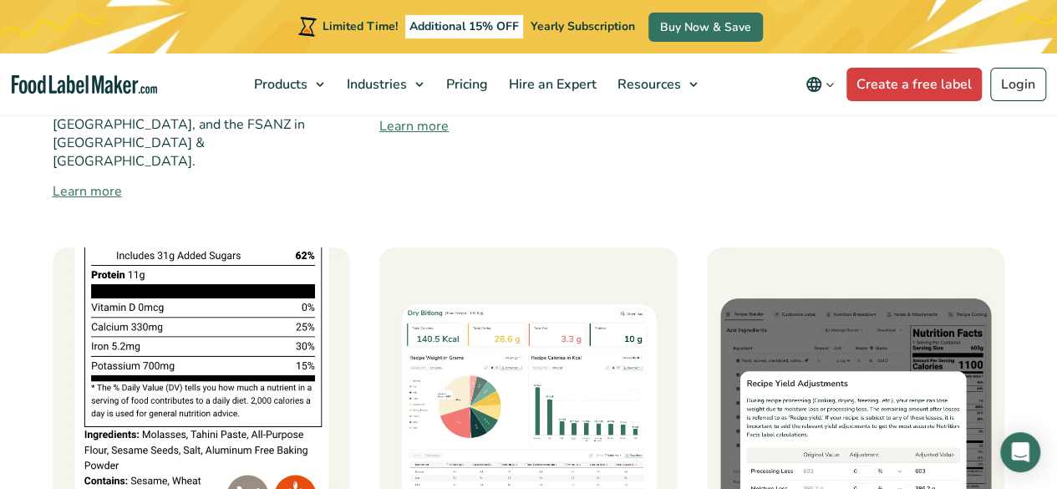
scroll to position [1254, 0]
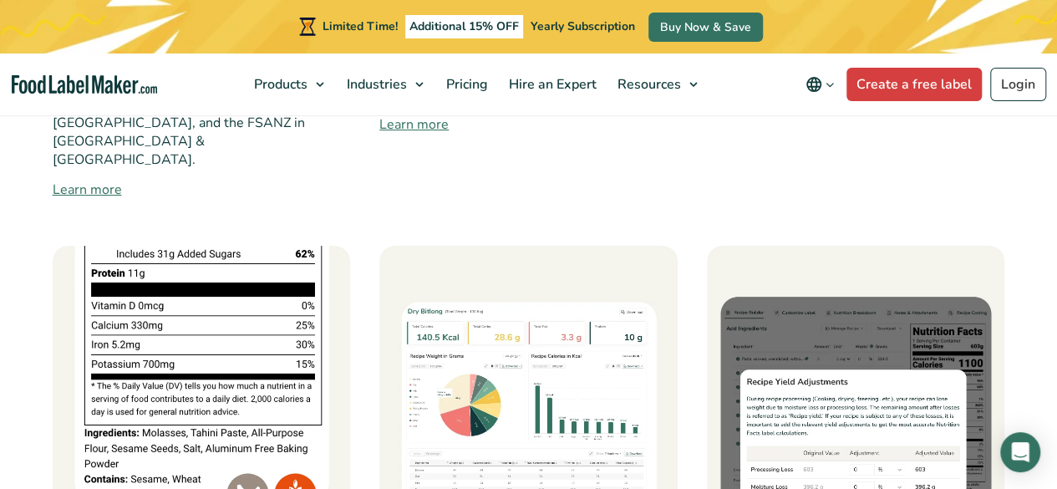
click at [796, 176] on div "Market-Compliant Labels Built on the latest regulatory guidelines released by t…" at bounding box center [529, 468] width 953 height 1611
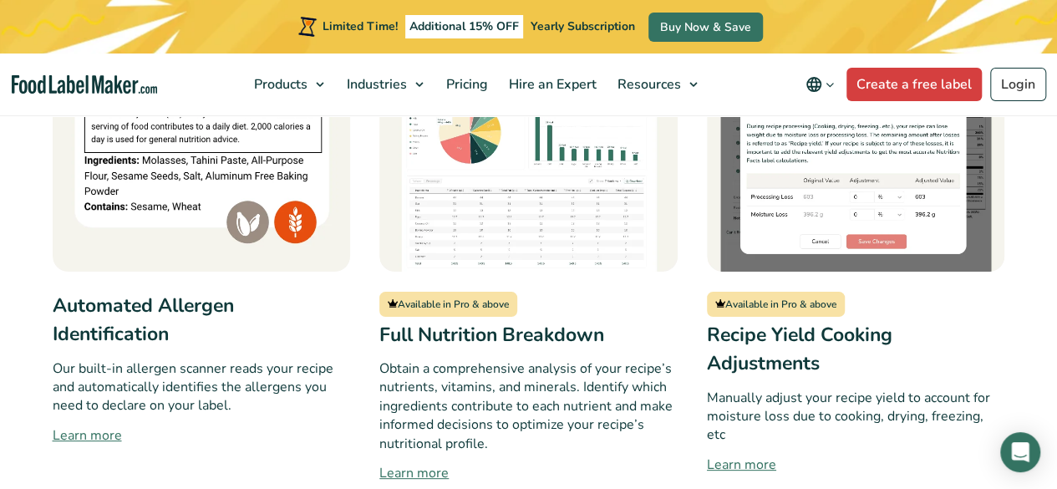
scroll to position [1504, 0]
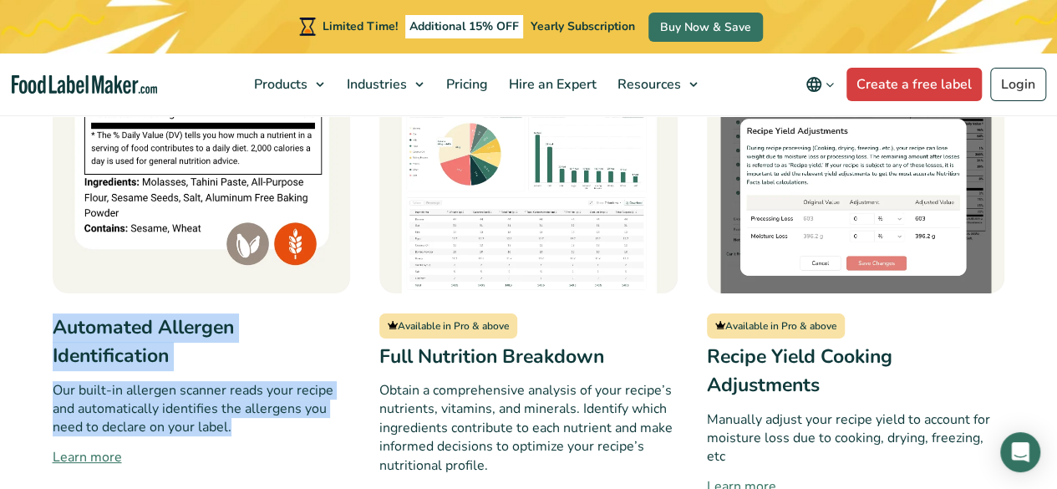
drag, startPoint x: 43, startPoint y: 268, endPoint x: 241, endPoint y: 372, distance: 223.5
click at [241, 372] on div "Key Features Regulatory Compliant Nutrition Analysis Easy & Flexible Label Cust…" at bounding box center [529, 134] width 978 height 1851
copy div "Automated Allergen Identification Our built-in allergen scanner reads your reci…"
click at [349, 313] on h3 "Automated Allergen Identification" at bounding box center [202, 342] width 298 height 58
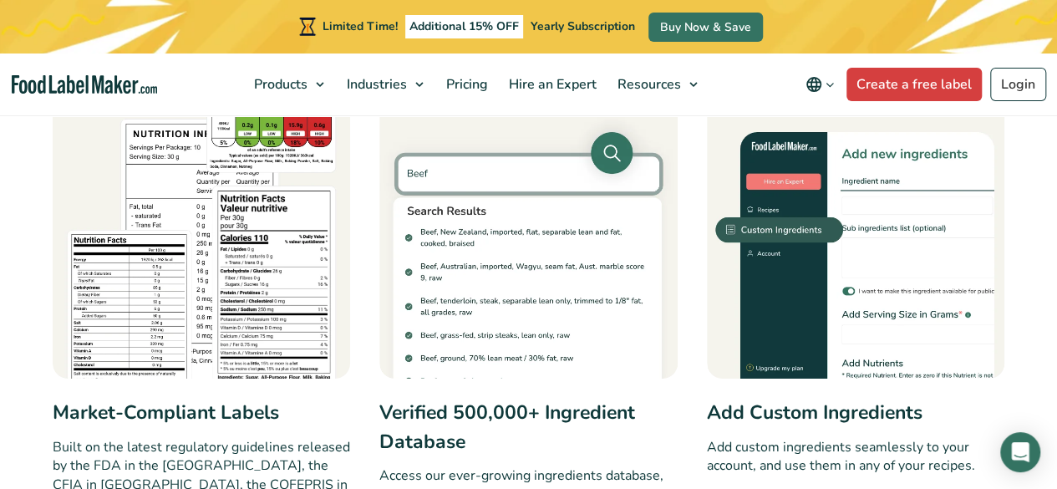
scroll to position [1254, 0]
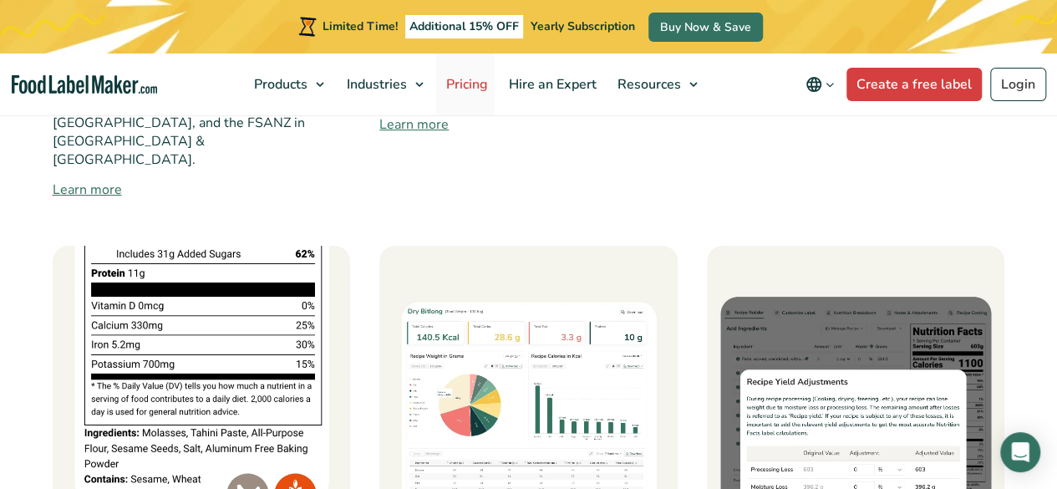
click at [485, 84] on span "Pricing" at bounding box center [465, 84] width 48 height 18
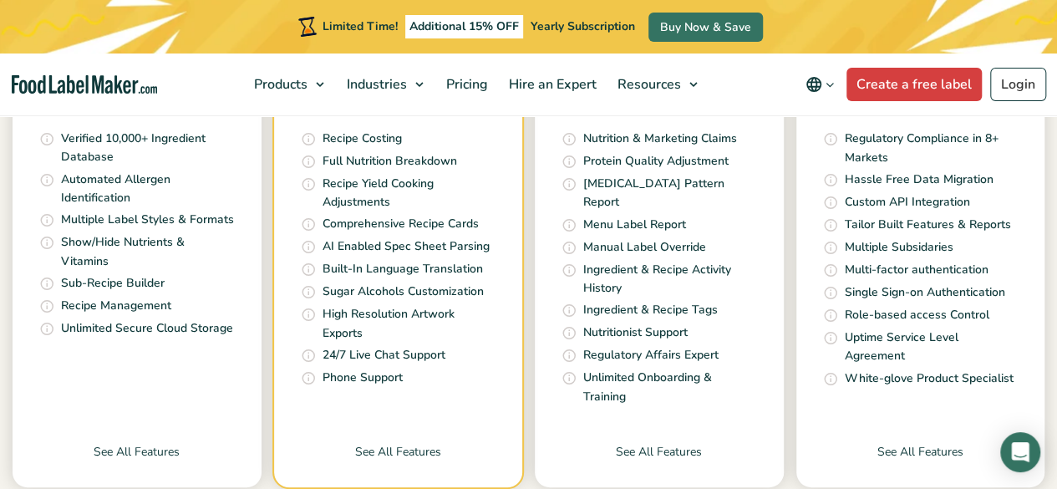
scroll to position [836, 0]
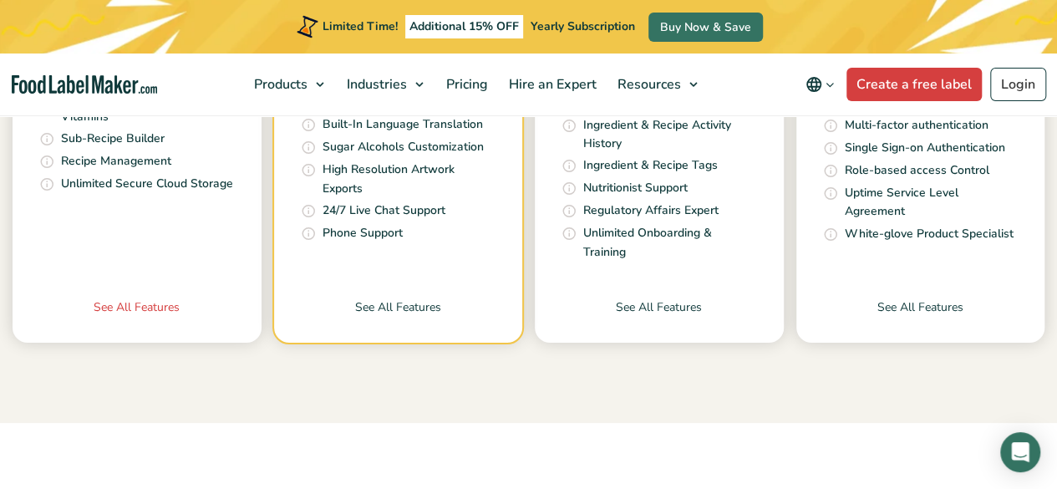
click at [155, 298] on link "See All Features" at bounding box center [137, 320] width 249 height 44
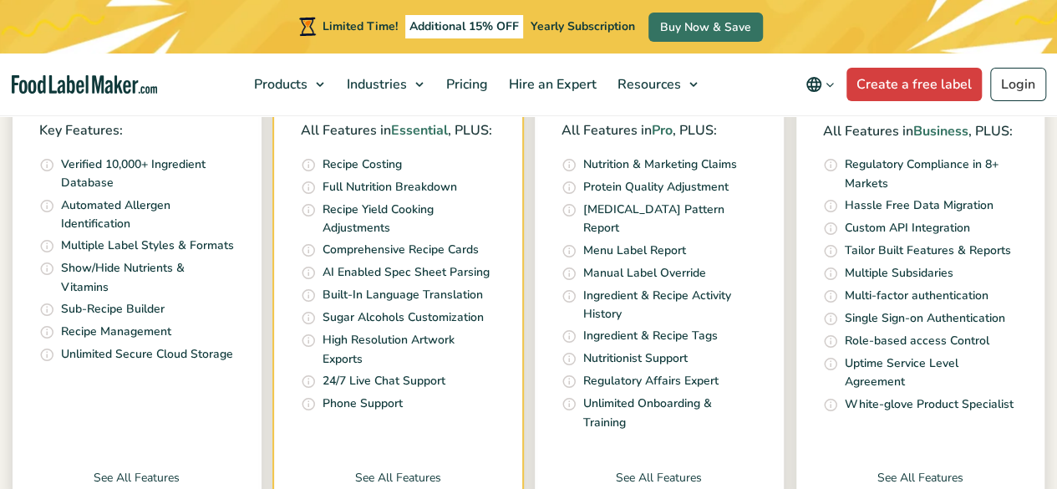
scroll to position [669, 0]
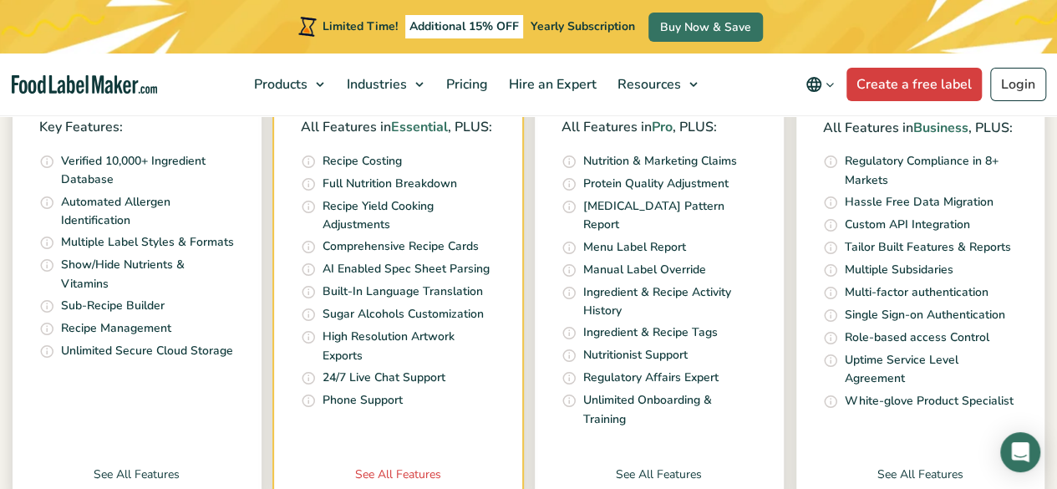
click at [396, 465] on link "See All Features" at bounding box center [398, 487] width 249 height 44
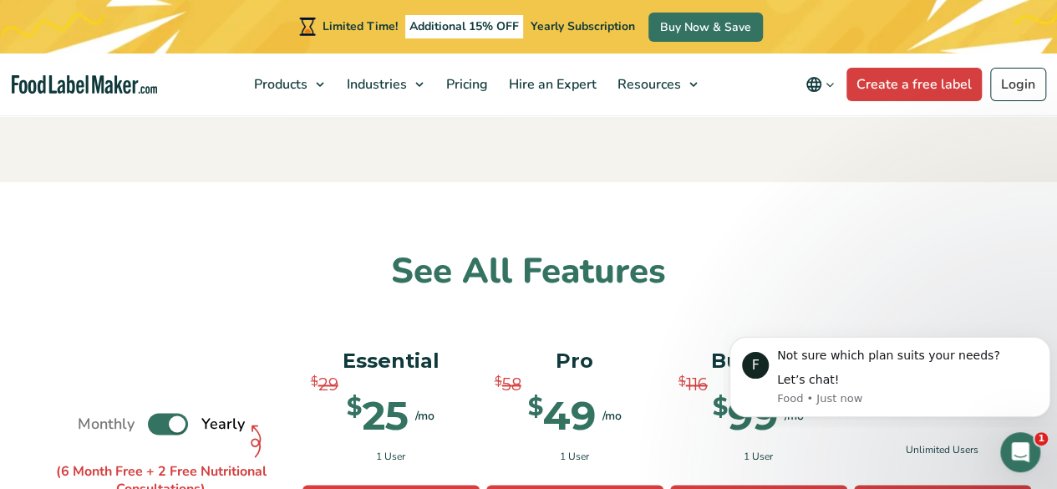
scroll to position [1170, 0]
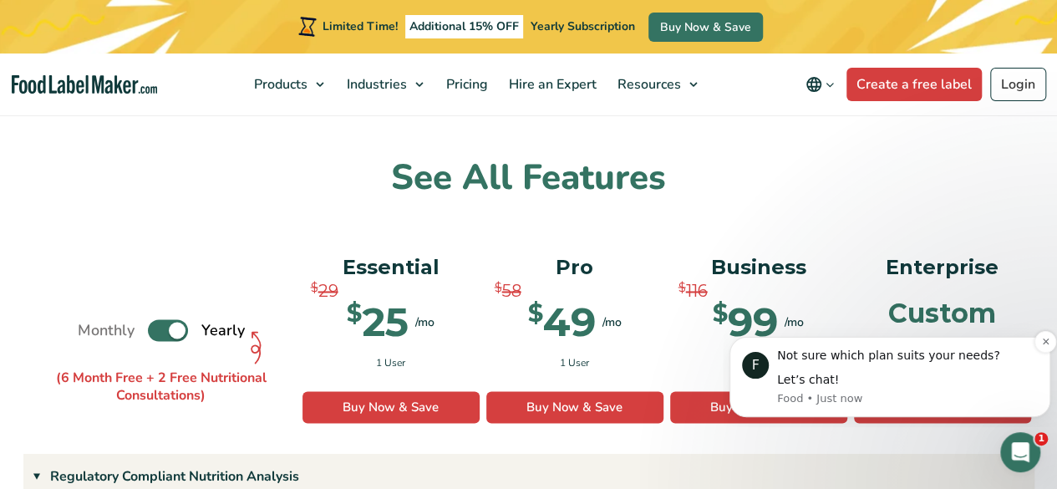
click at [882, 384] on div "Let’s chat!" at bounding box center [907, 380] width 261 height 17
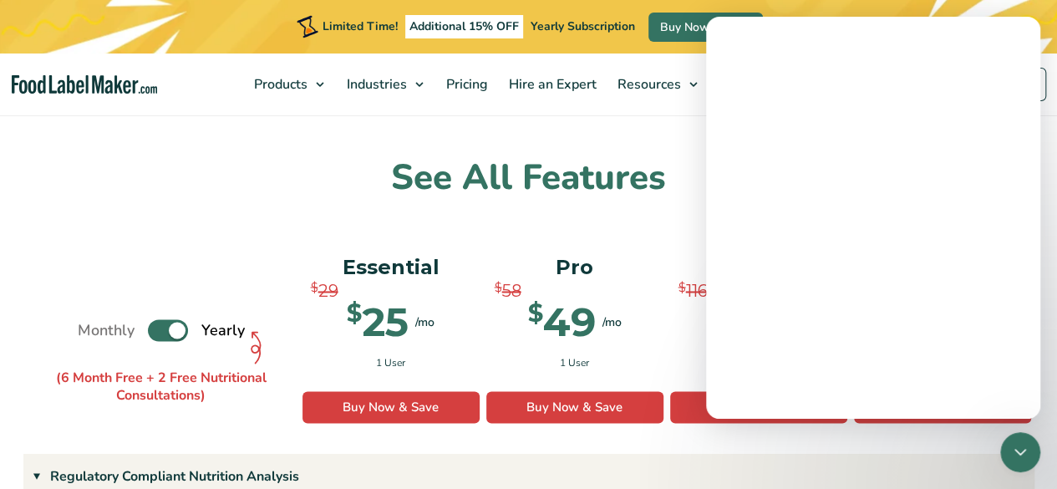
scroll to position [0, 0]
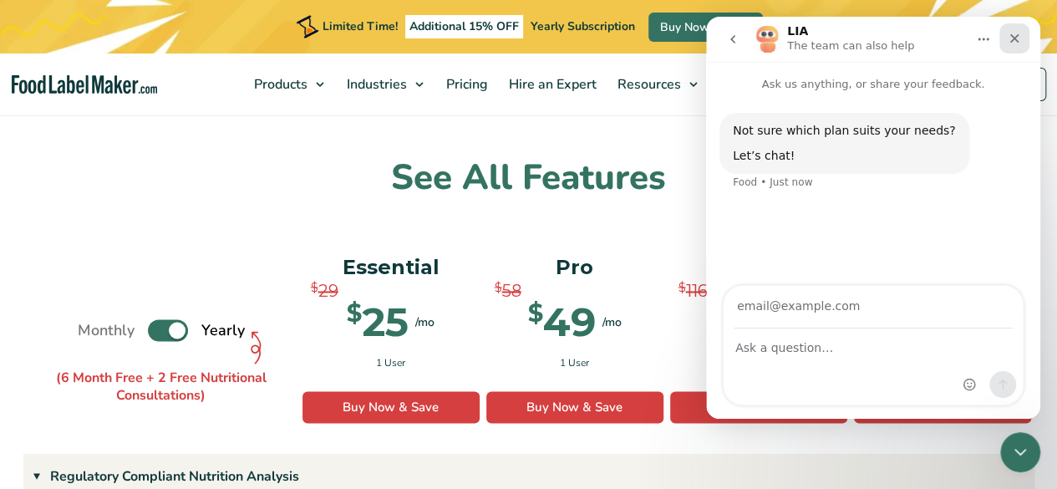
click at [1005, 41] on div "Close" at bounding box center [1014, 38] width 30 height 30
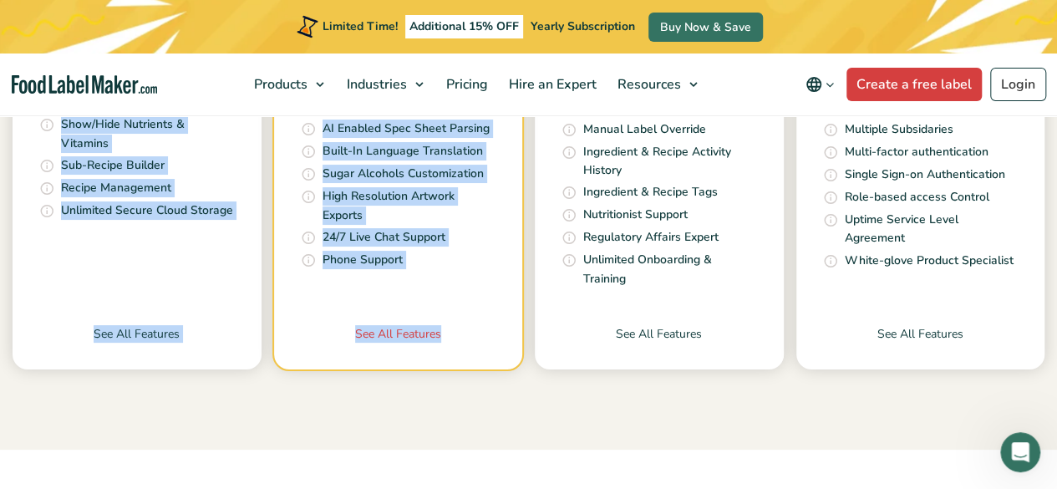
scroll to position [836, 0]
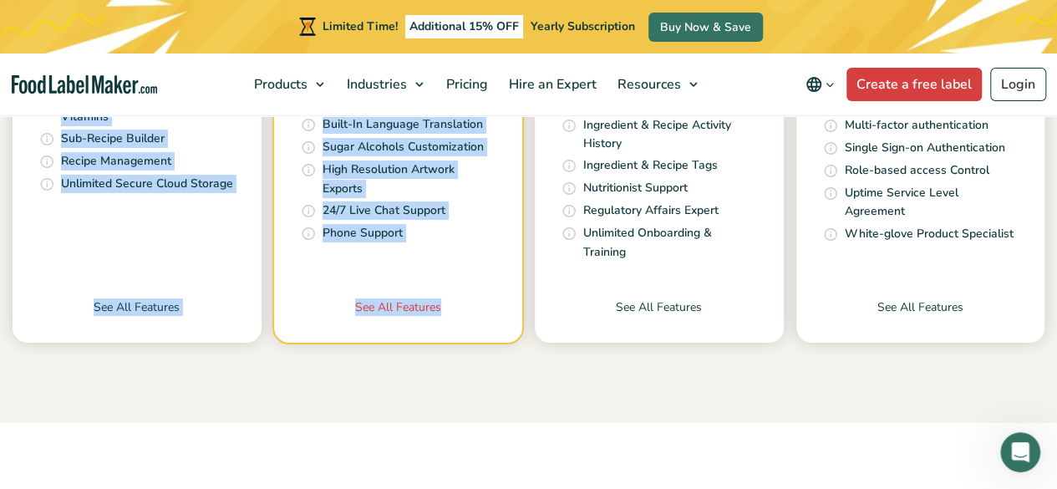
drag, startPoint x: 8, startPoint y: 166, endPoint x: 459, endPoint y: 313, distance: 474.4
copy div "Essential The basics to analyze recipes & create regulatory compliant nutrition…"
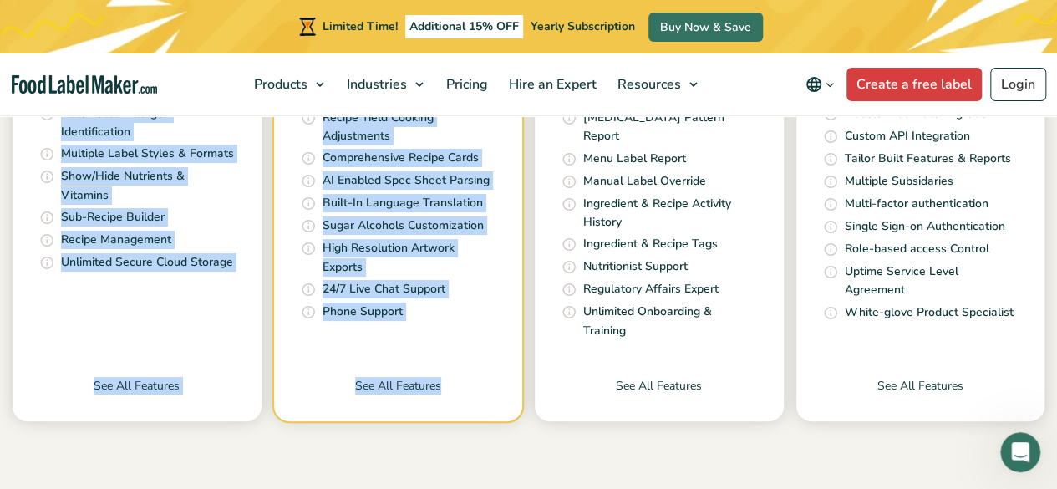
scroll to position [752, 0]
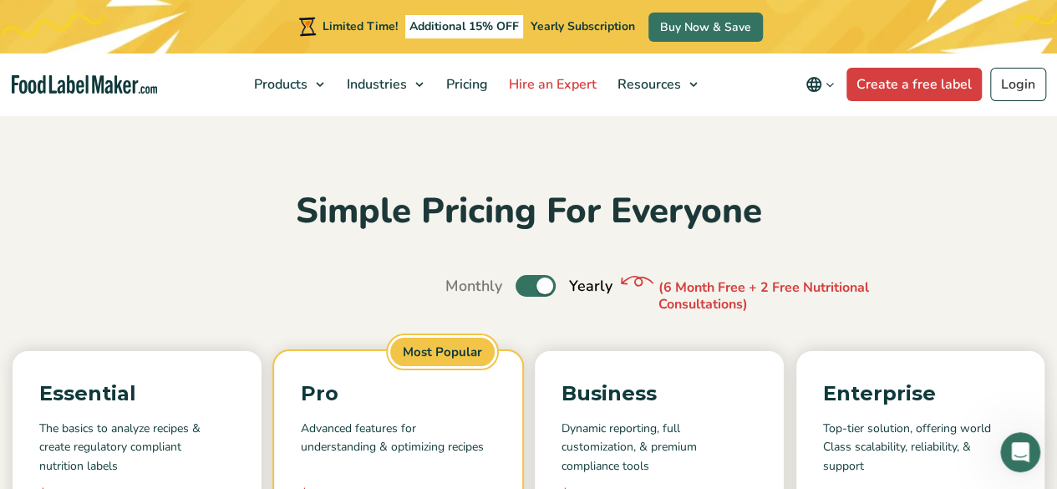
scroll to position [0, 0]
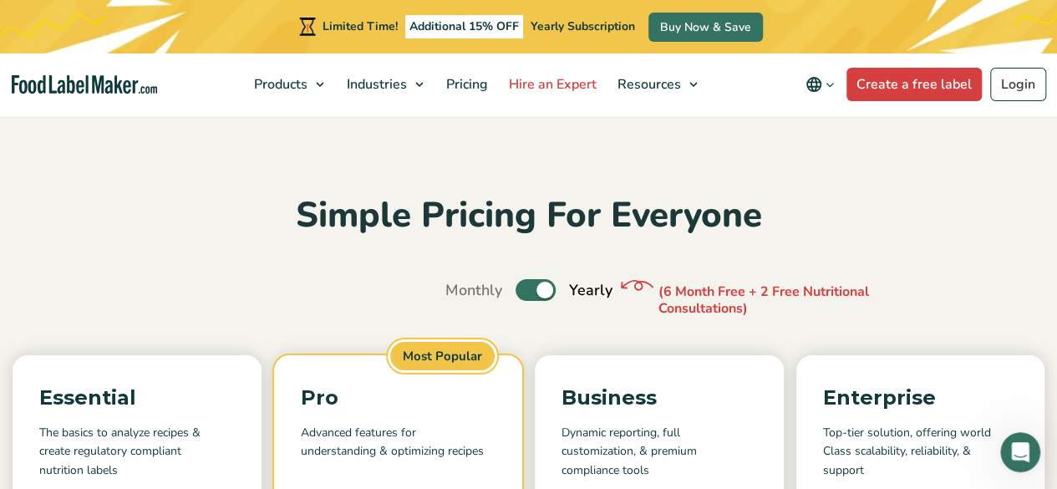
click at [588, 84] on span "Hire an Expert" at bounding box center [551, 84] width 94 height 18
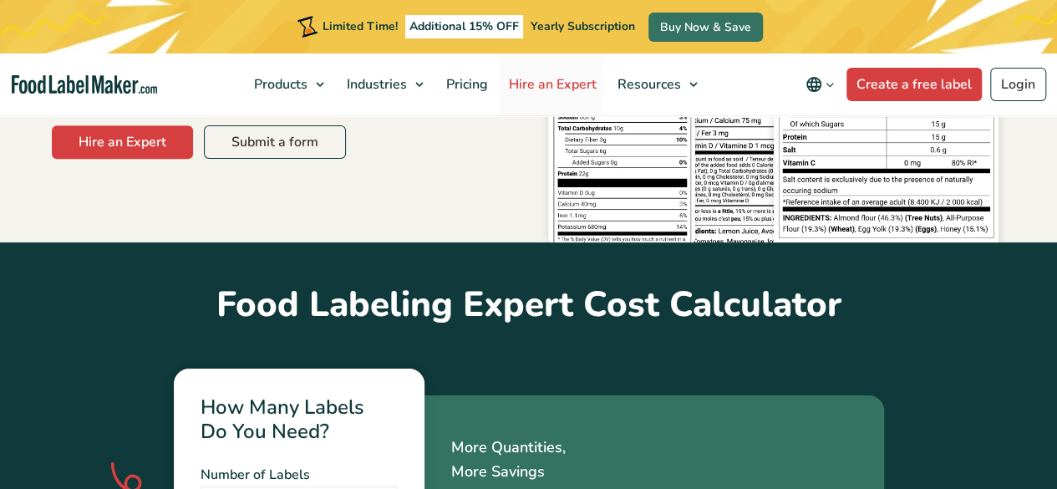
click at [572, 81] on span "Hire an Expert" at bounding box center [551, 84] width 94 height 18
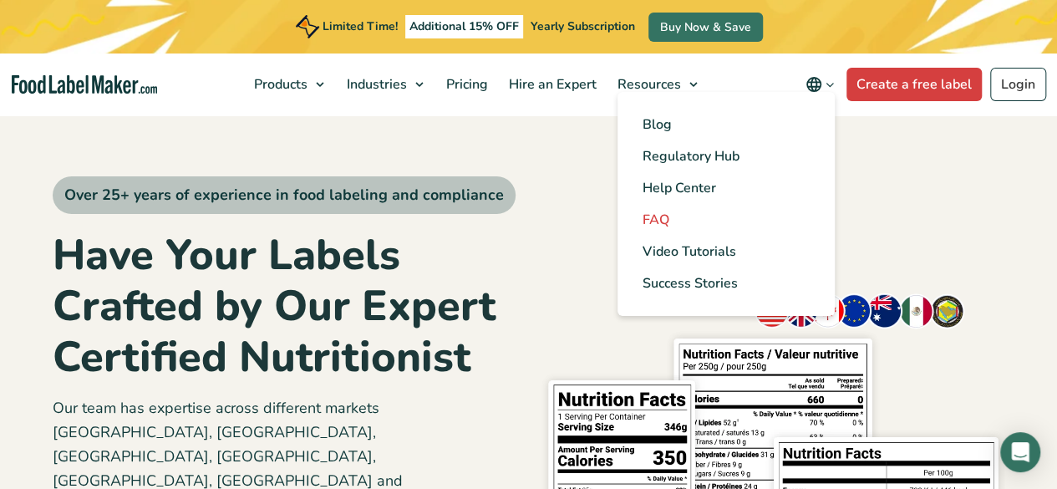
click at [669, 215] on span "FAQ" at bounding box center [656, 220] width 27 height 18
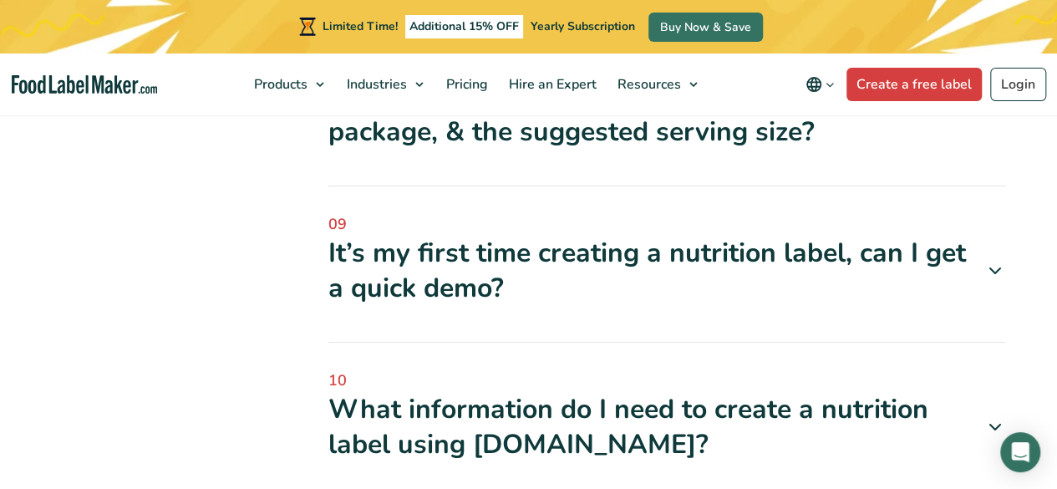
scroll to position [1755, 0]
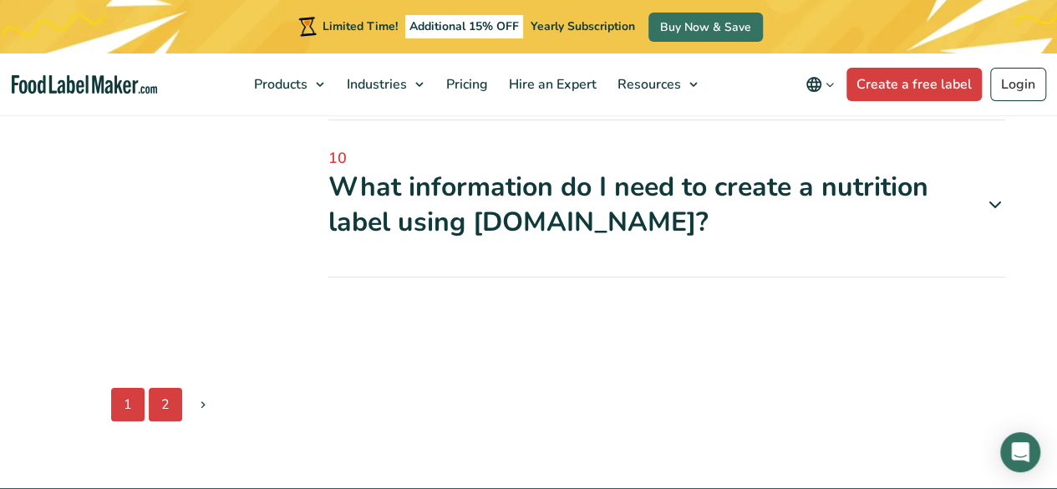
click at [174, 395] on link "2" at bounding box center [165, 404] width 33 height 33
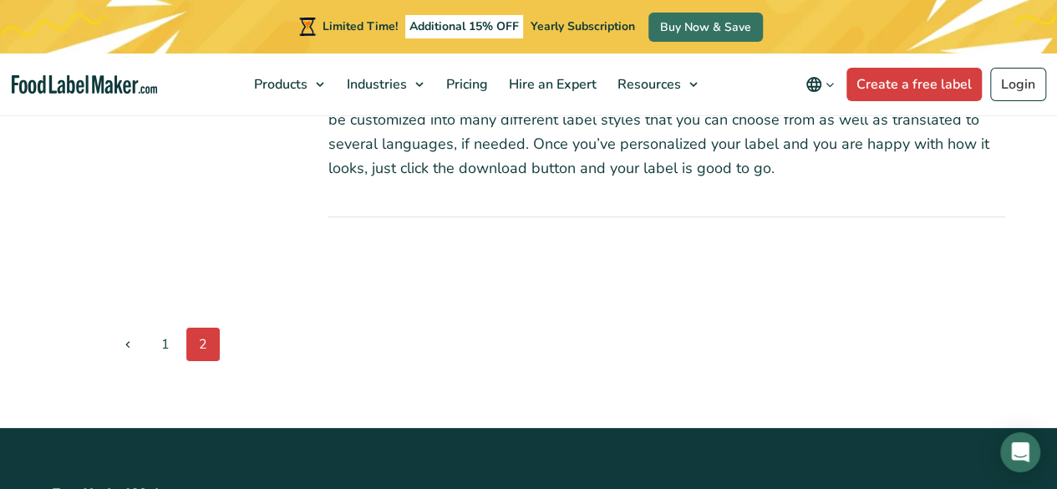
scroll to position [836, 0]
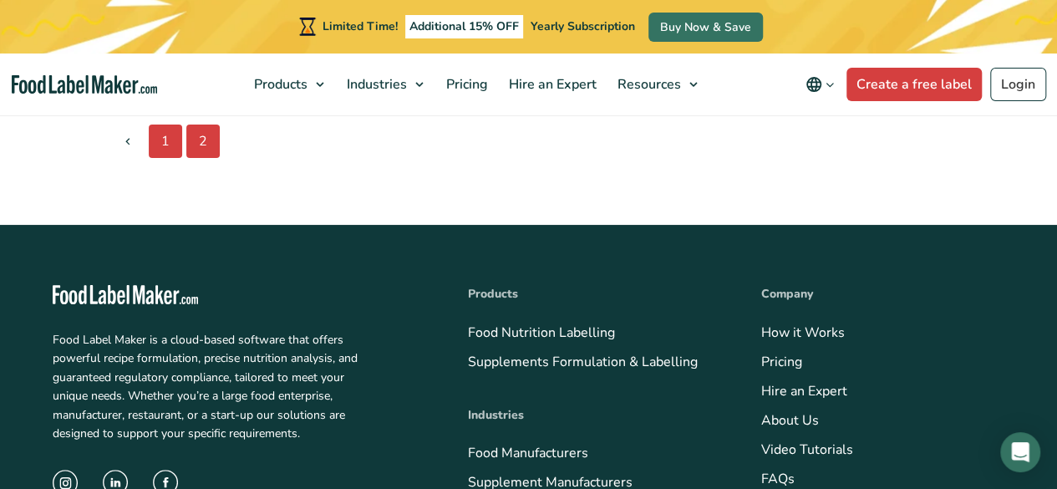
click at [162, 143] on link "1" at bounding box center [165, 141] width 33 height 33
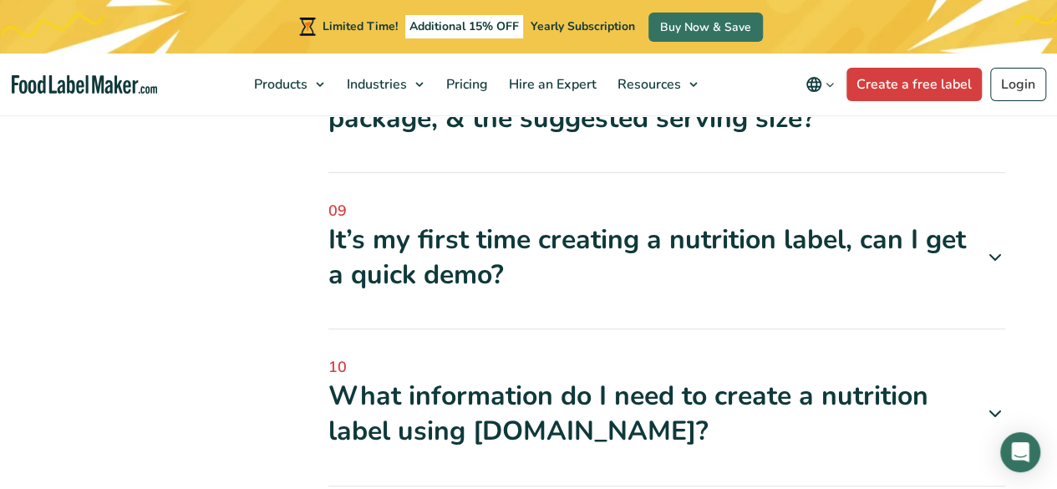
scroll to position [1588, 0]
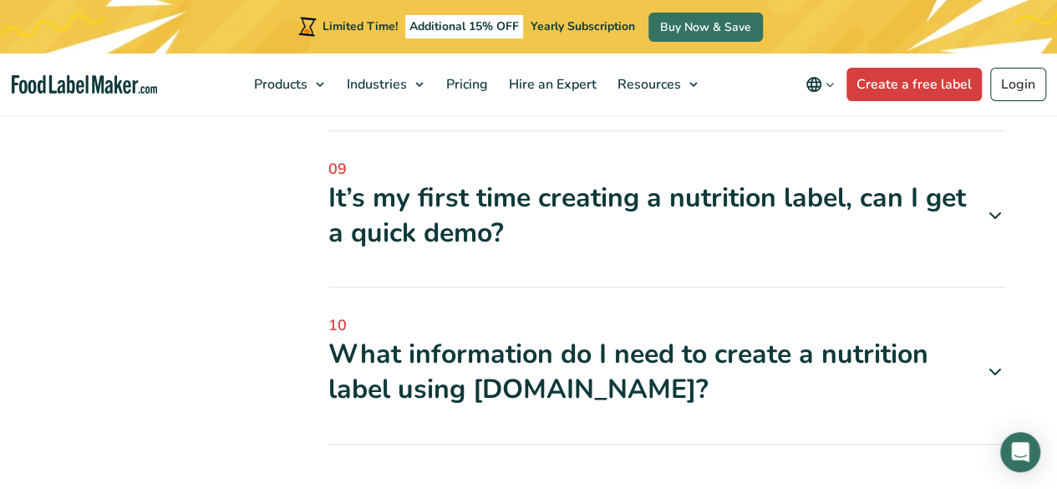
click at [562, 357] on div "What information do I need to create a nutrition label using [DOMAIN_NAME]?" at bounding box center [666, 371] width 677 height 69
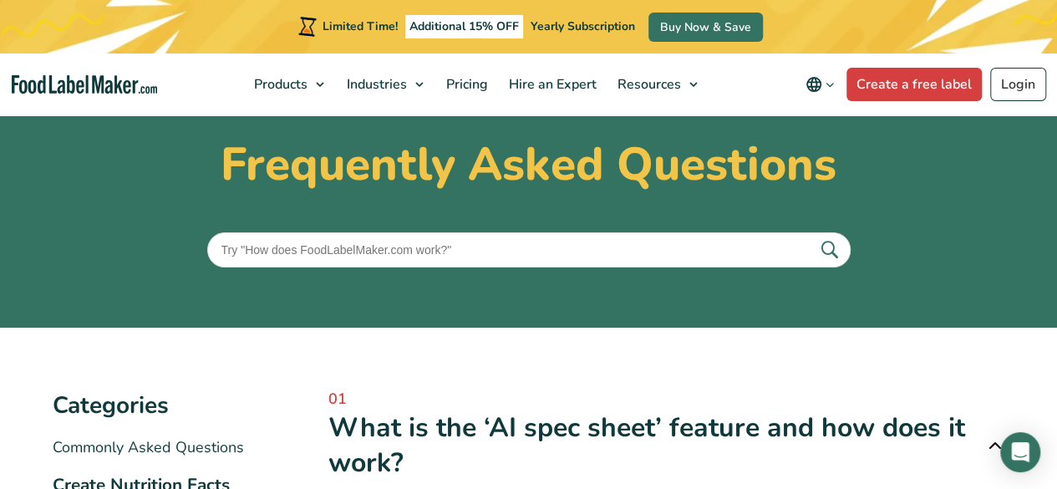
scroll to position [0, 0]
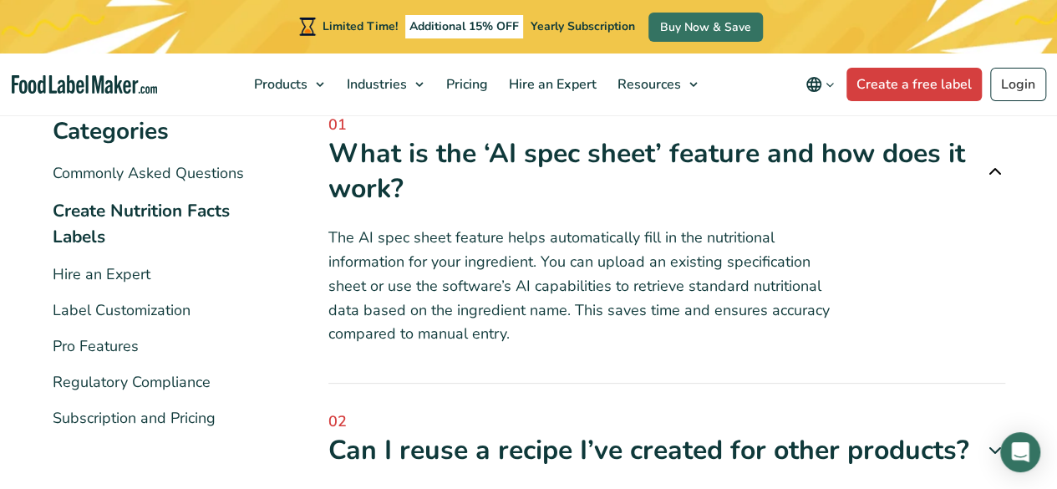
scroll to position [251, 0]
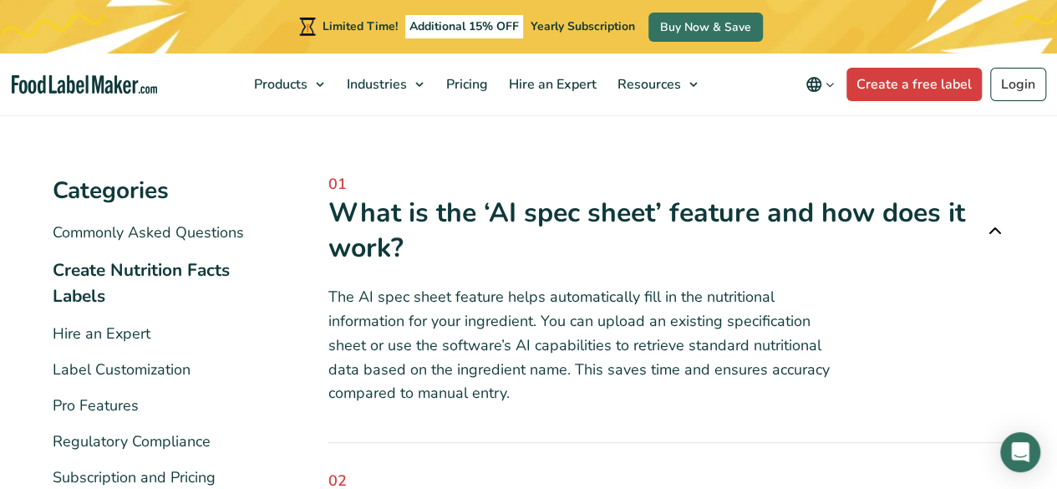
drag, startPoint x: 331, startPoint y: 297, endPoint x: 585, endPoint y: 322, distance: 255.3
drag, startPoint x: 585, startPoint y: 322, endPoint x: 505, endPoint y: 266, distance: 97.8
click at [508, 283] on div "The AI spec sheet feature helps automatically fill in the nutritional informati…" at bounding box center [666, 335] width 677 height 140
click at [663, 428] on div "01 What is the ‘AI spec sheet’ feature and how does it work? The AI spec sheet …" at bounding box center [666, 308] width 677 height 270
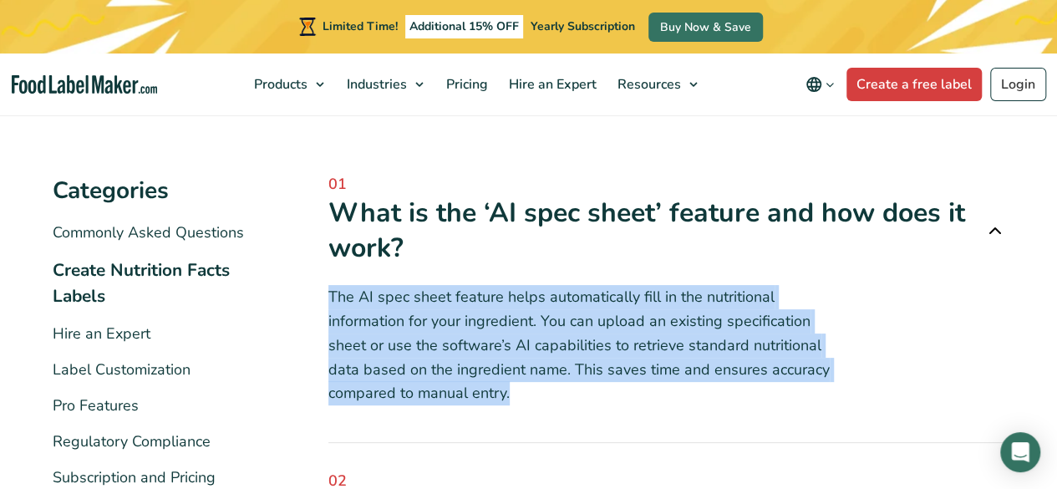
drag, startPoint x: 332, startPoint y: 288, endPoint x: 525, endPoint y: 407, distance: 226.6
copy p "The AI spec sheet feature helps automatically fill in the nutritional informati…"
